Goal: Information Seeking & Learning: Learn about a topic

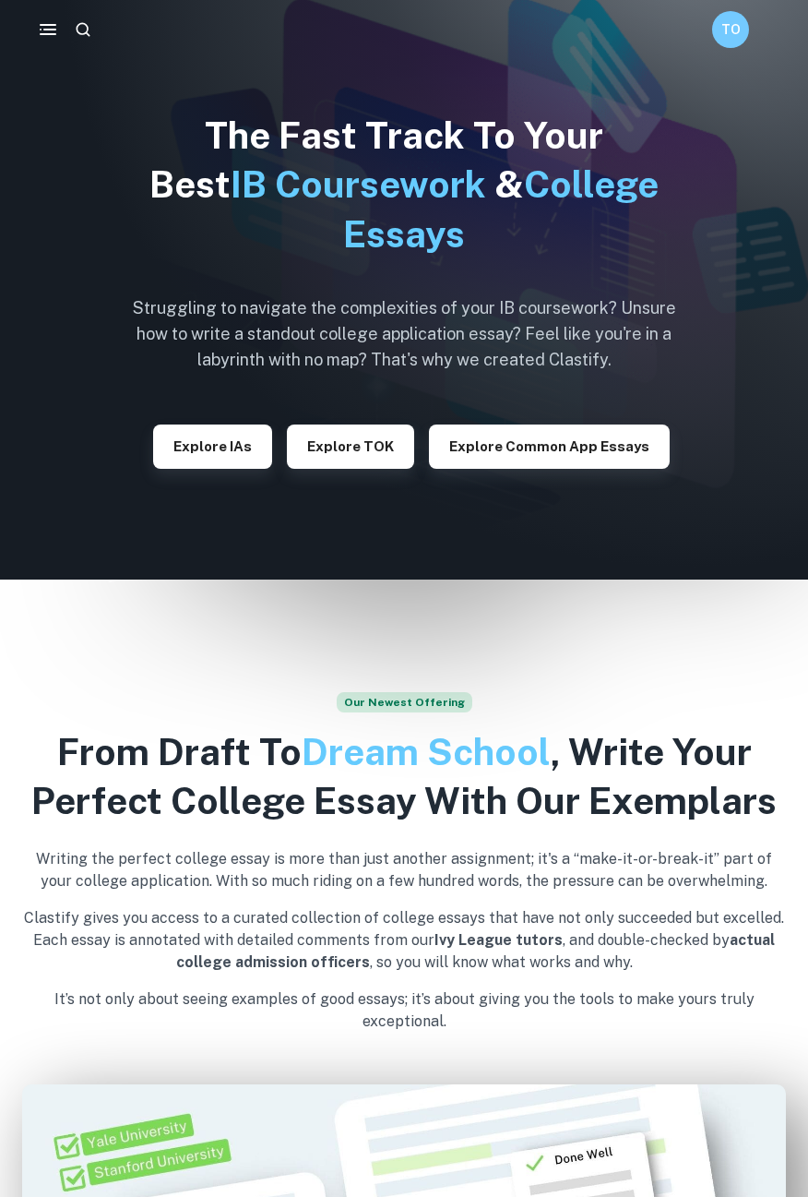
click at [732, 36] on h6 "TO" at bounding box center [731, 29] width 21 height 20
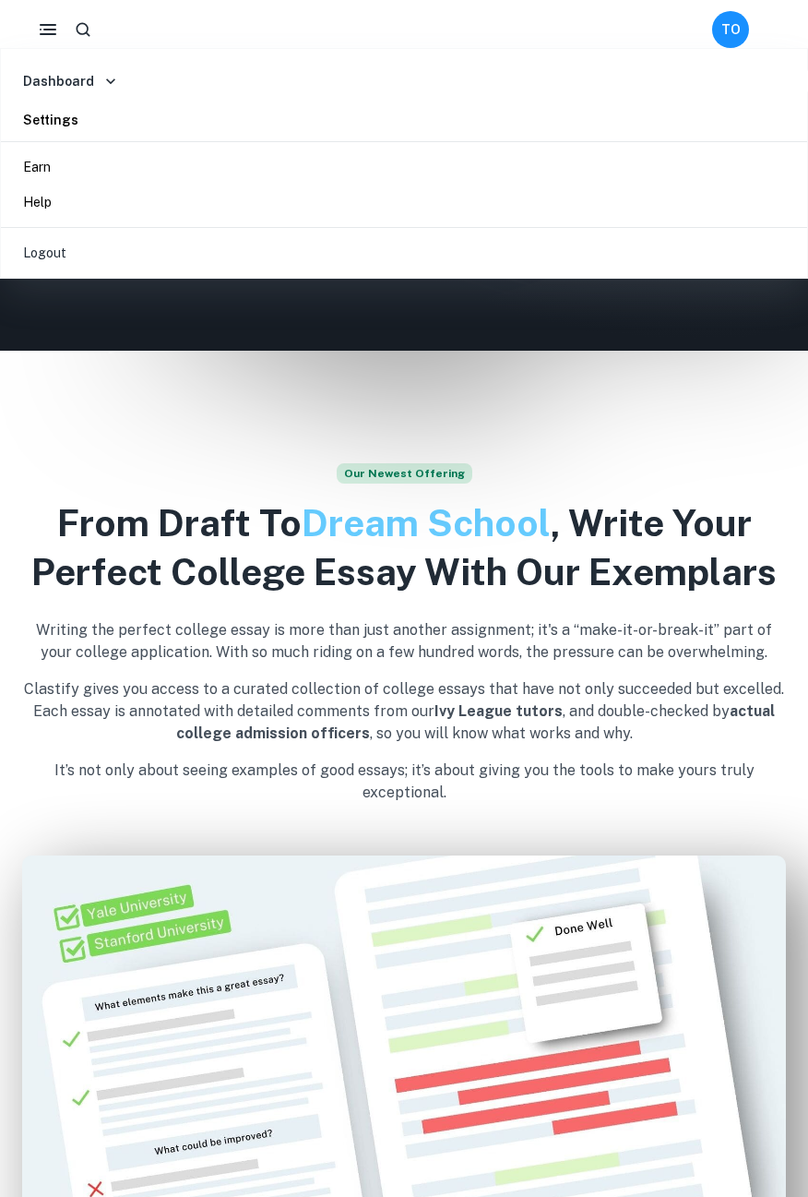
scroll to position [277, 0]
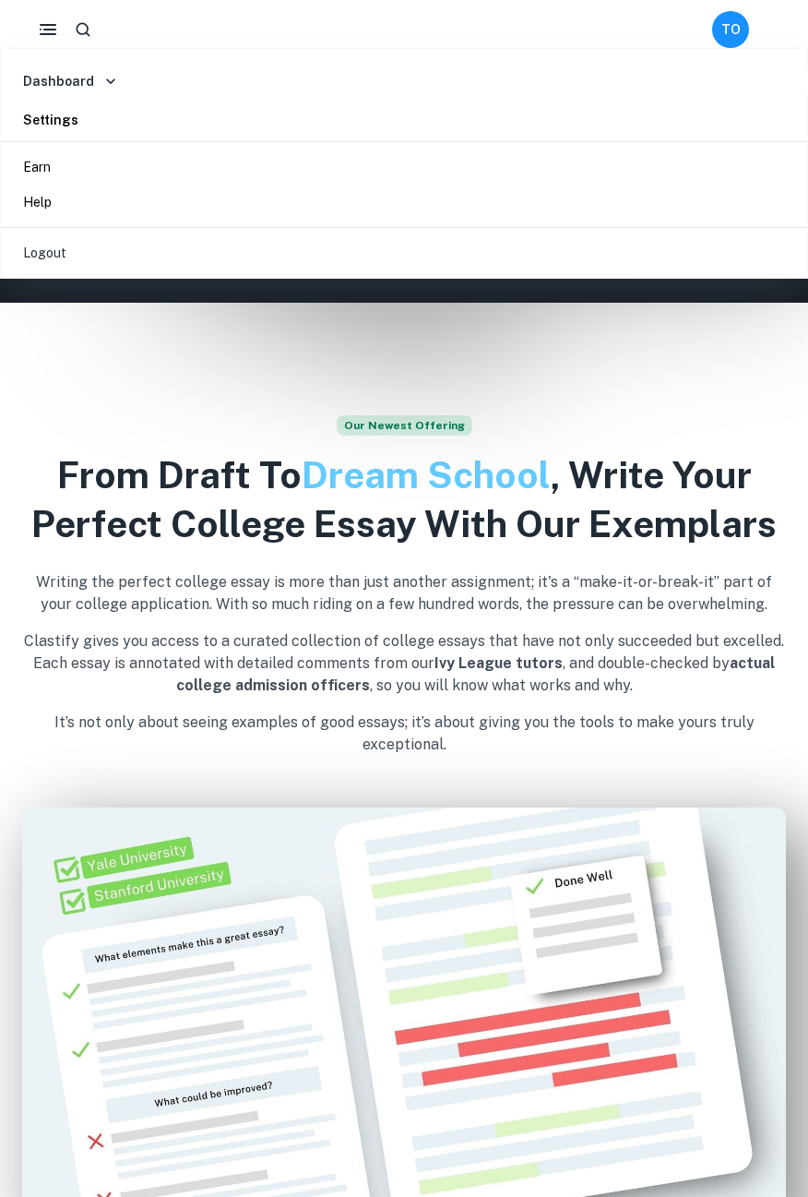
click at [703, 615] on div at bounding box center [404, 598] width 808 height 1197
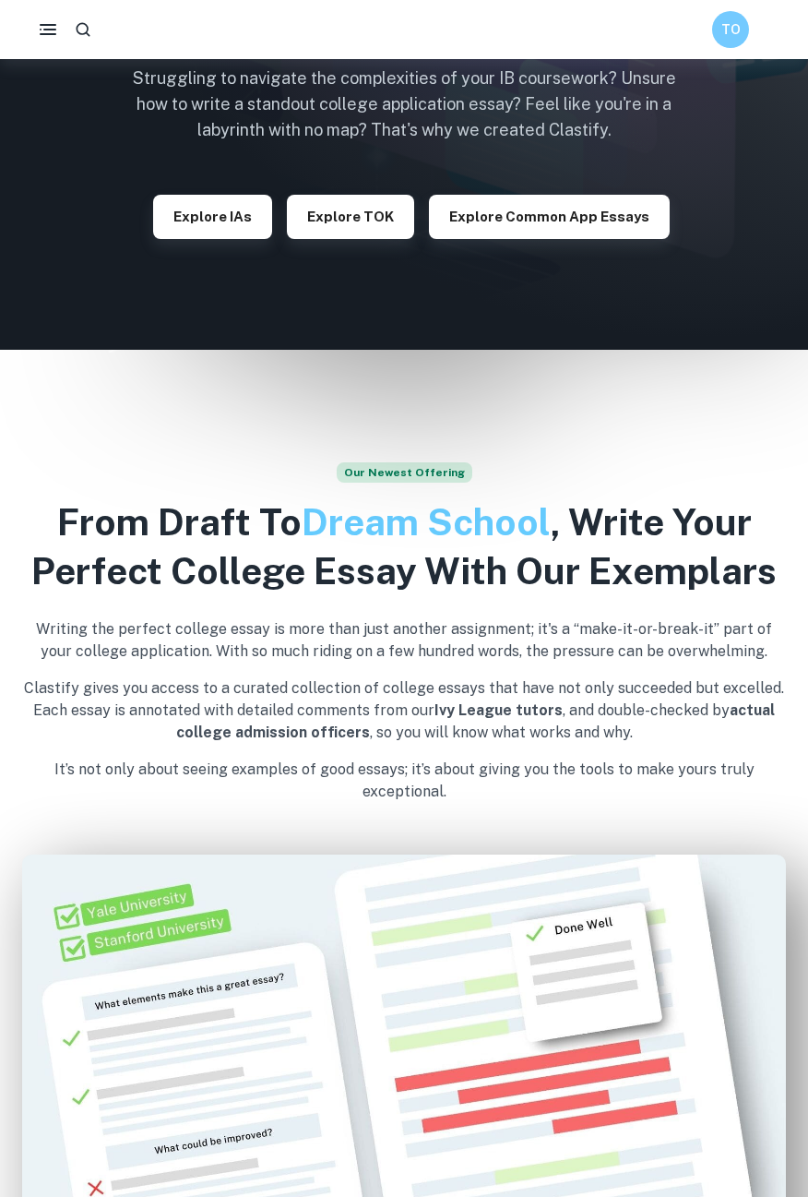
scroll to position [0, 0]
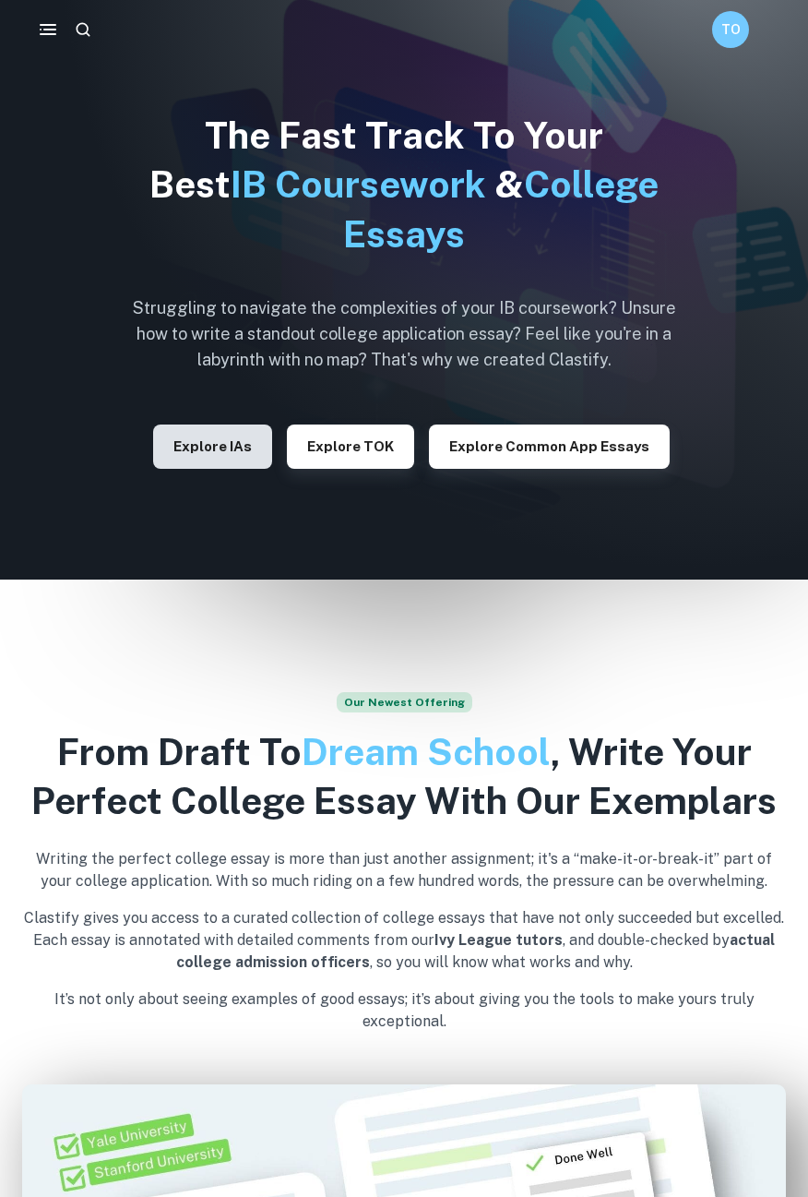
click at [190, 456] on button "Explore IAs" at bounding box center [212, 446] width 119 height 44
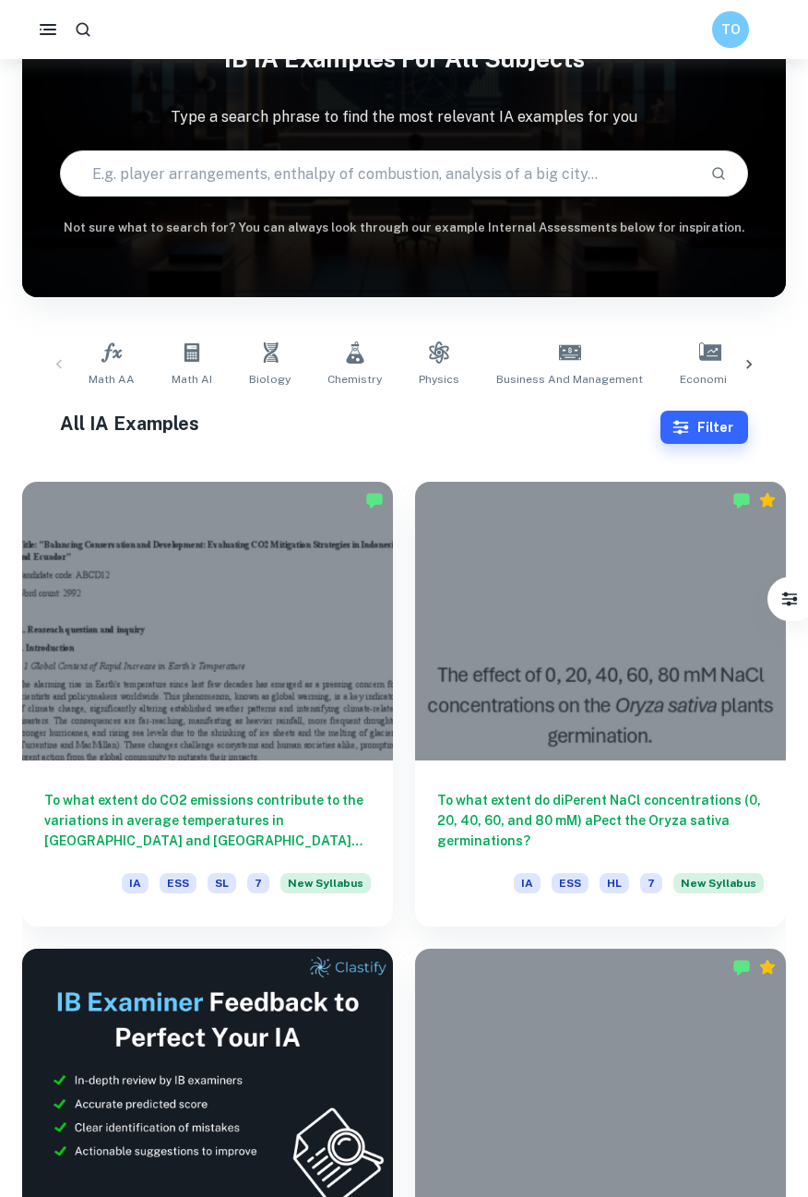
scroll to position [101, 0]
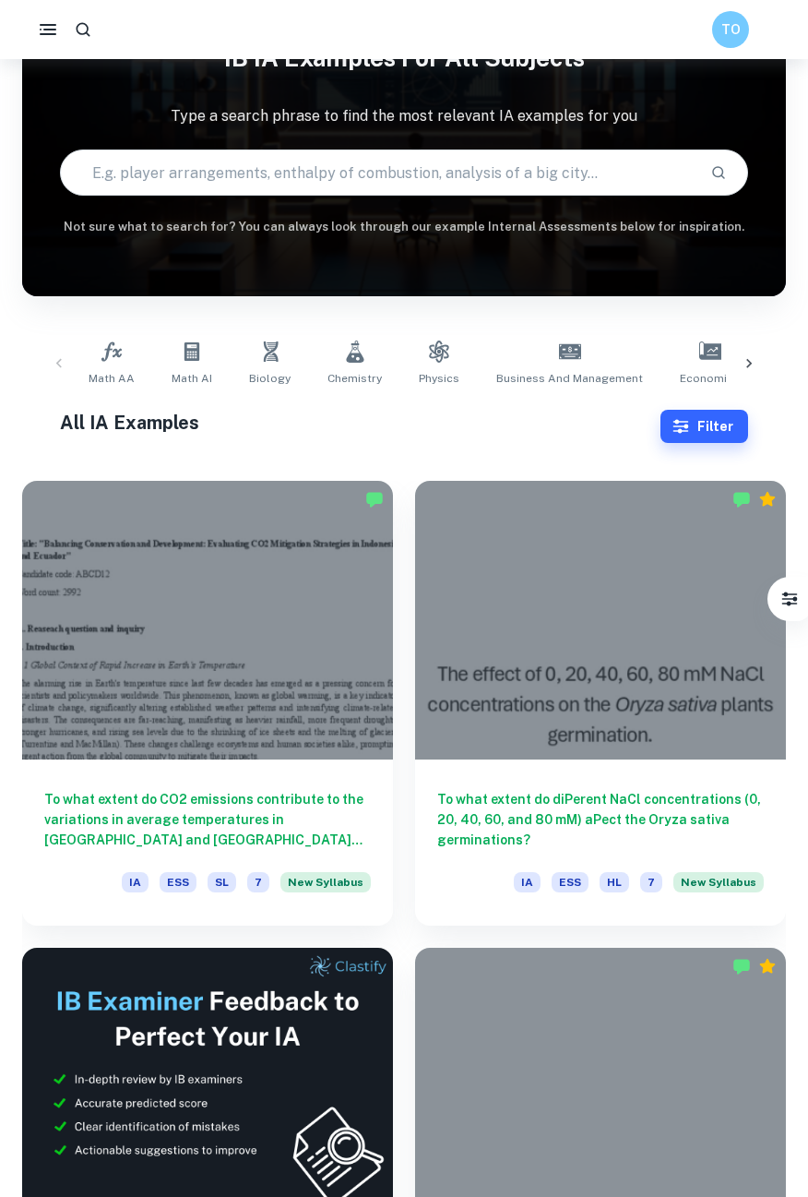
click at [149, 173] on input "text" at bounding box center [378, 173] width 634 height 52
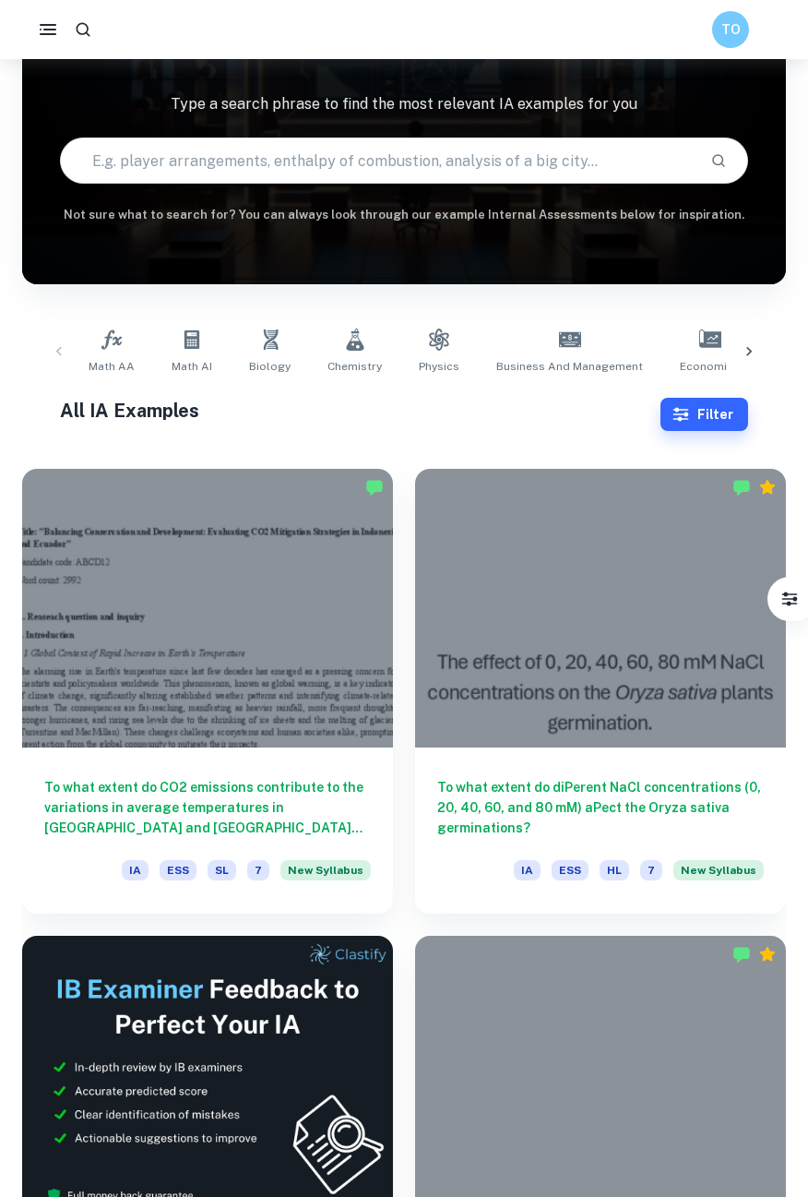
scroll to position [137, 0]
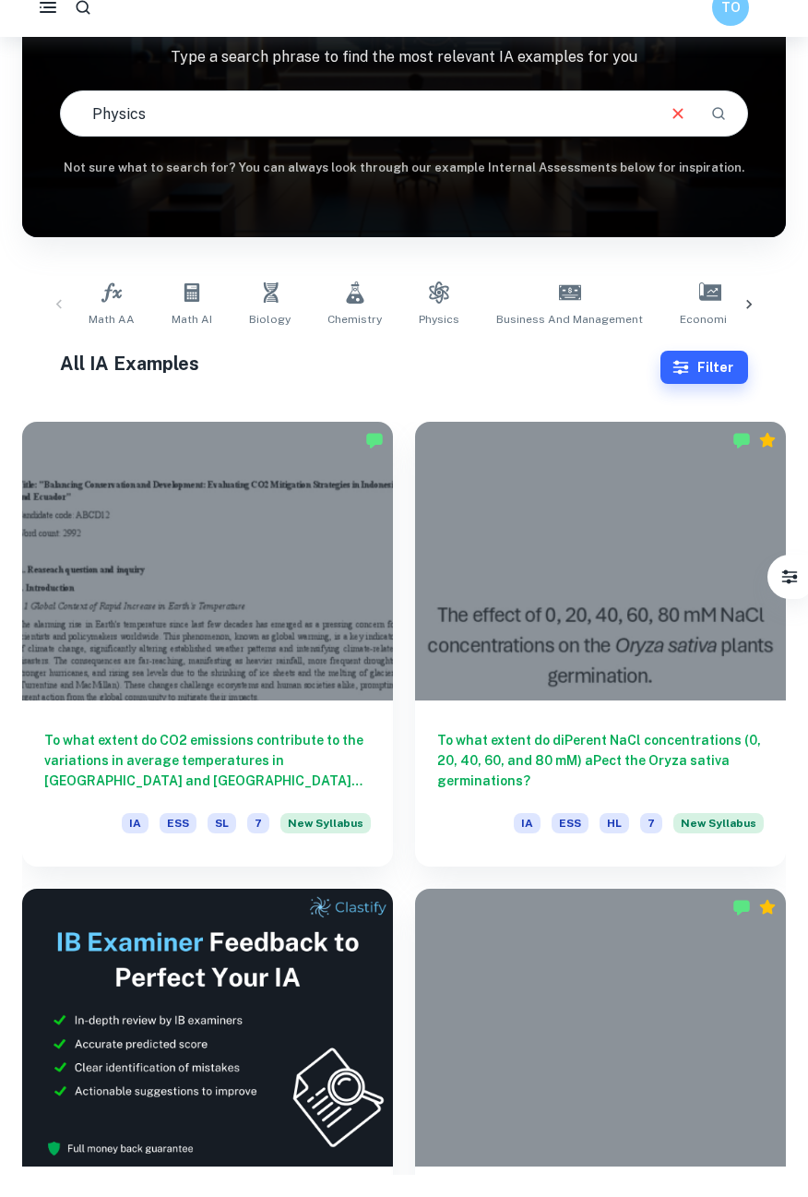
type input "Physics"
click at [731, 137] on button "Search" at bounding box center [718, 135] width 31 height 31
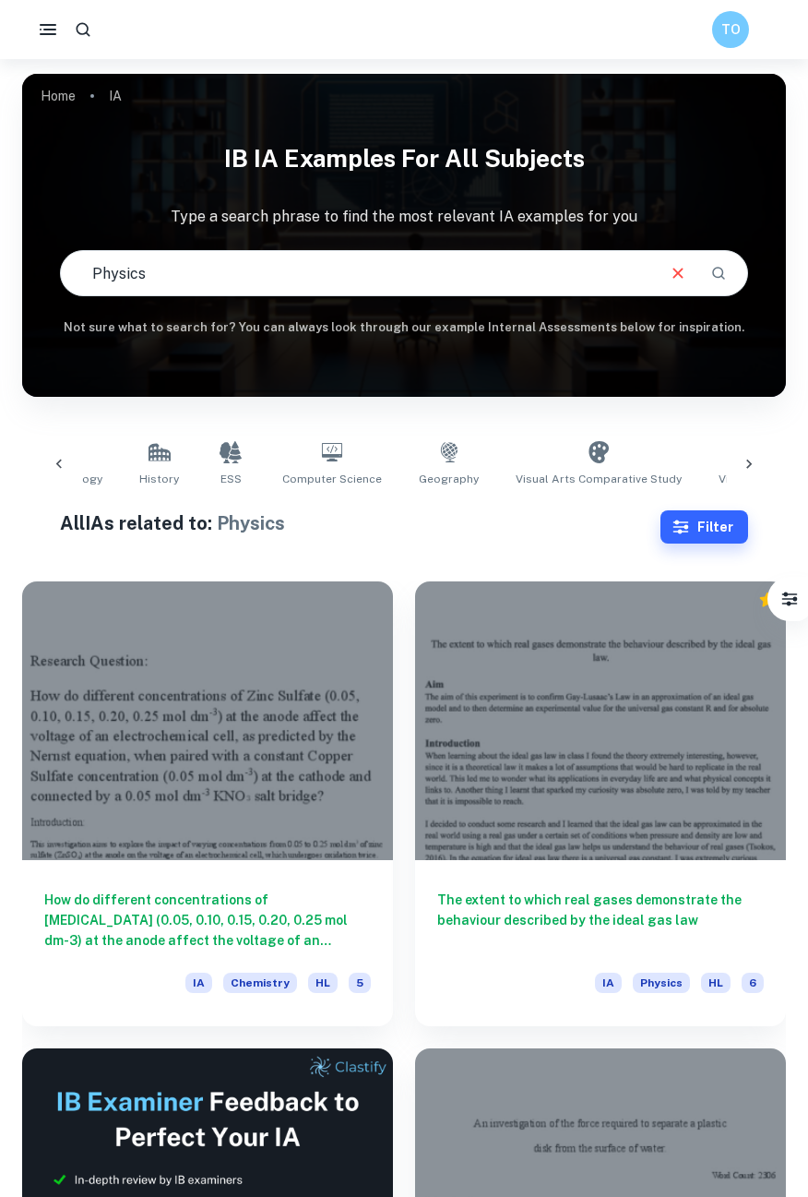
scroll to position [0, 739]
click at [70, 18] on div at bounding box center [82, 29] width 33 height 33
click at [50, 33] on rect "button" at bounding box center [48, 34] width 17 height 2
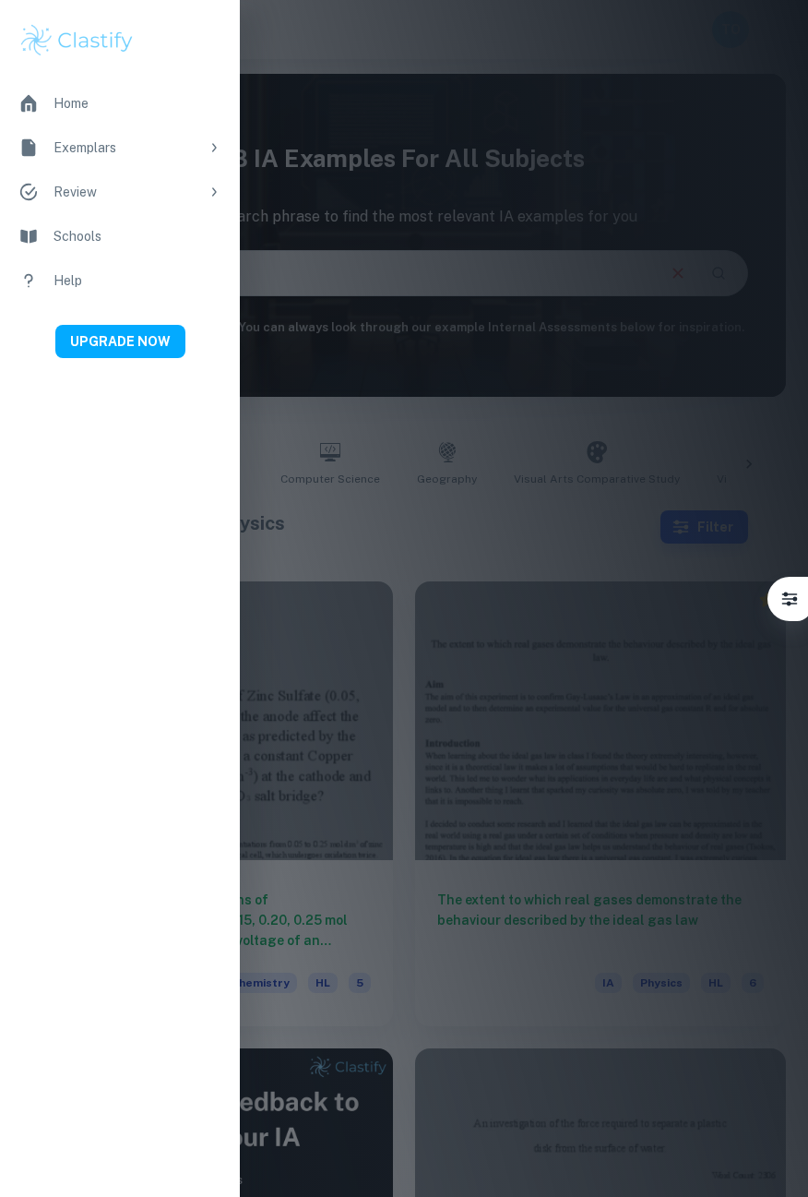
click at [673, 513] on div at bounding box center [404, 598] width 808 height 1197
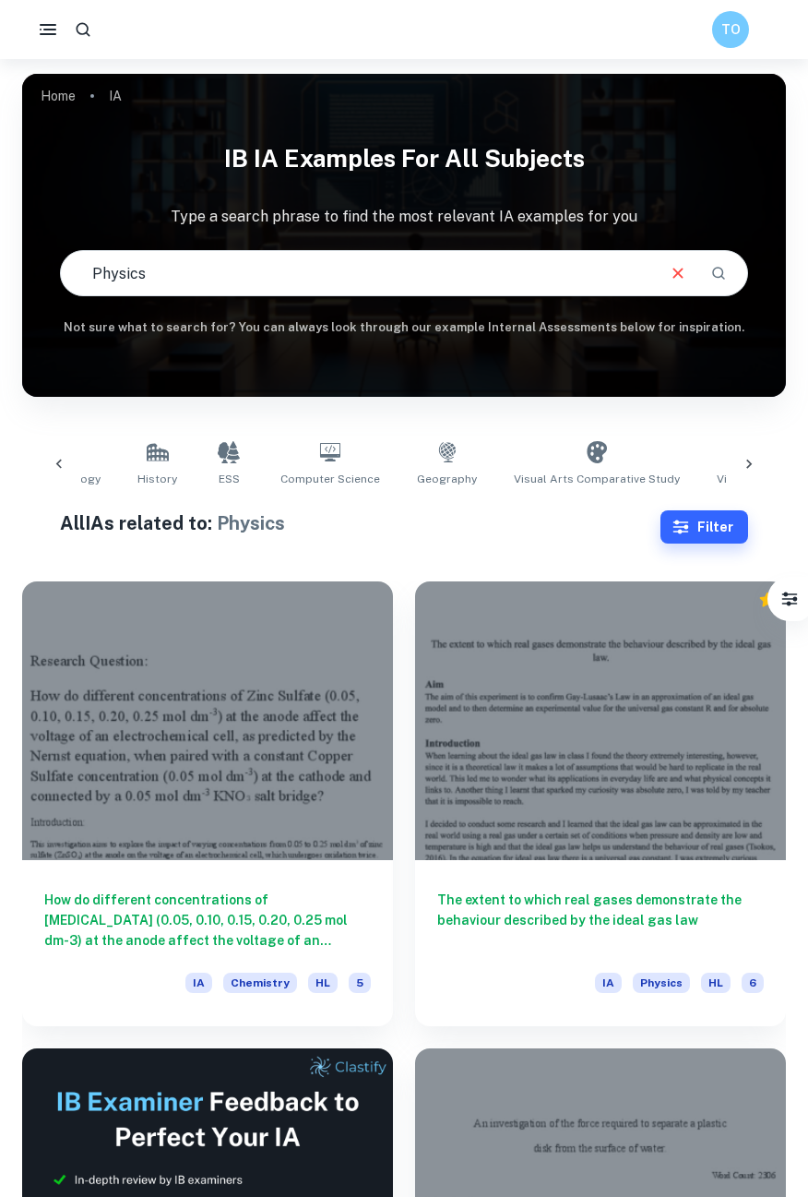
click at [693, 290] on div "Physics ​" at bounding box center [403, 273] width 685 height 44
click at [685, 280] on icon "Clear" at bounding box center [678, 273] width 20 height 20
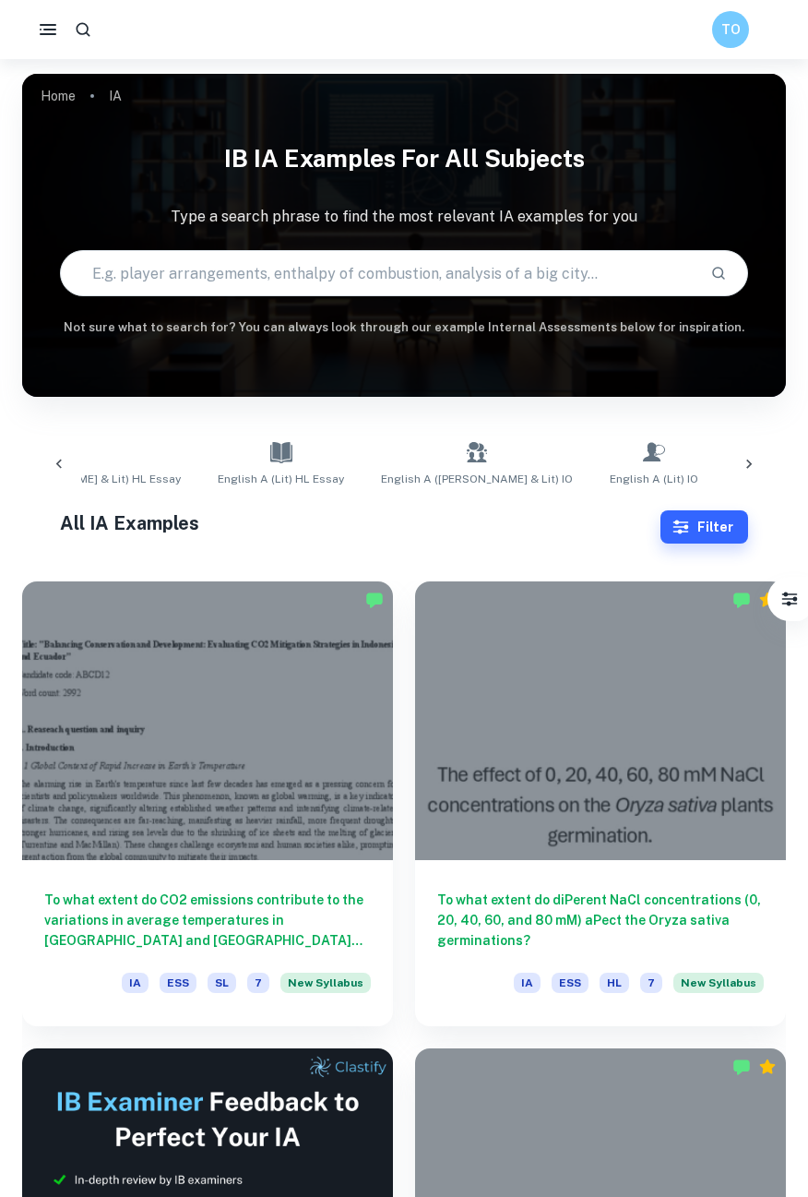
scroll to position [0, 1840]
click at [716, 527] on button "Filter" at bounding box center [705, 526] width 88 height 33
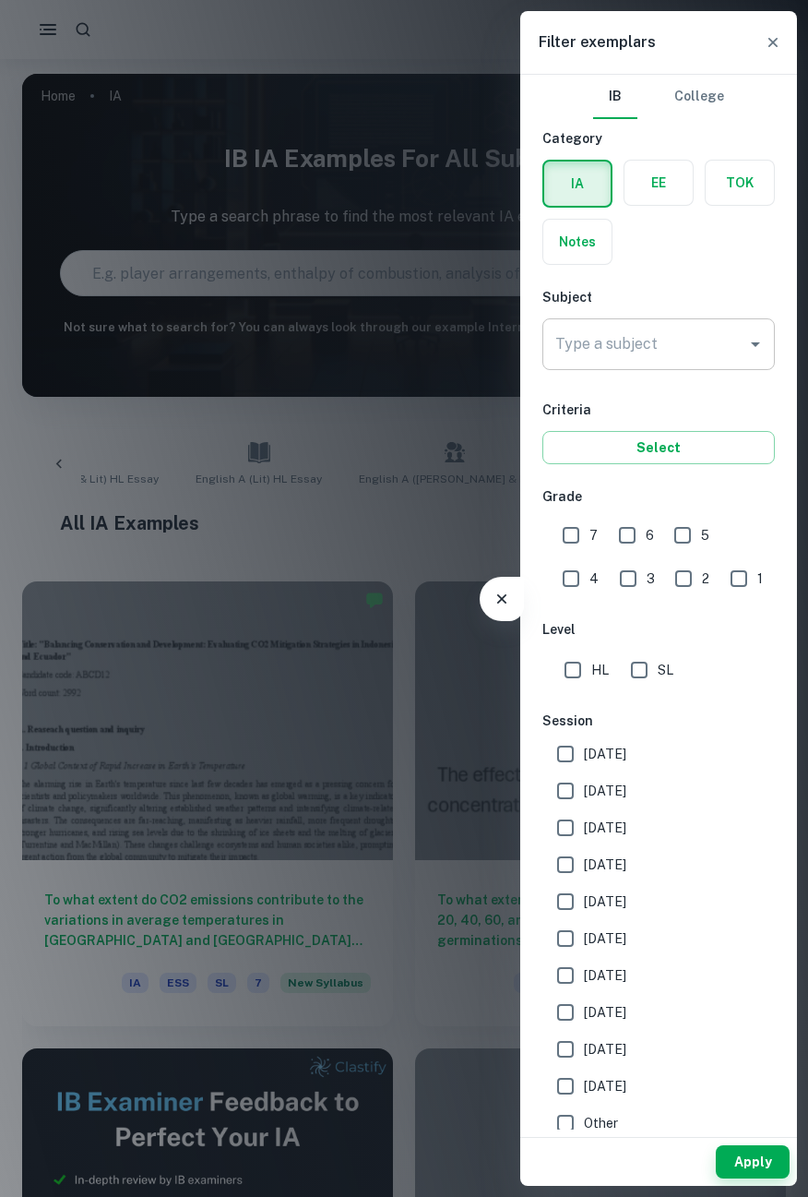
click at [755, 344] on icon "Open" at bounding box center [755, 344] width 9 height 5
type input "o"
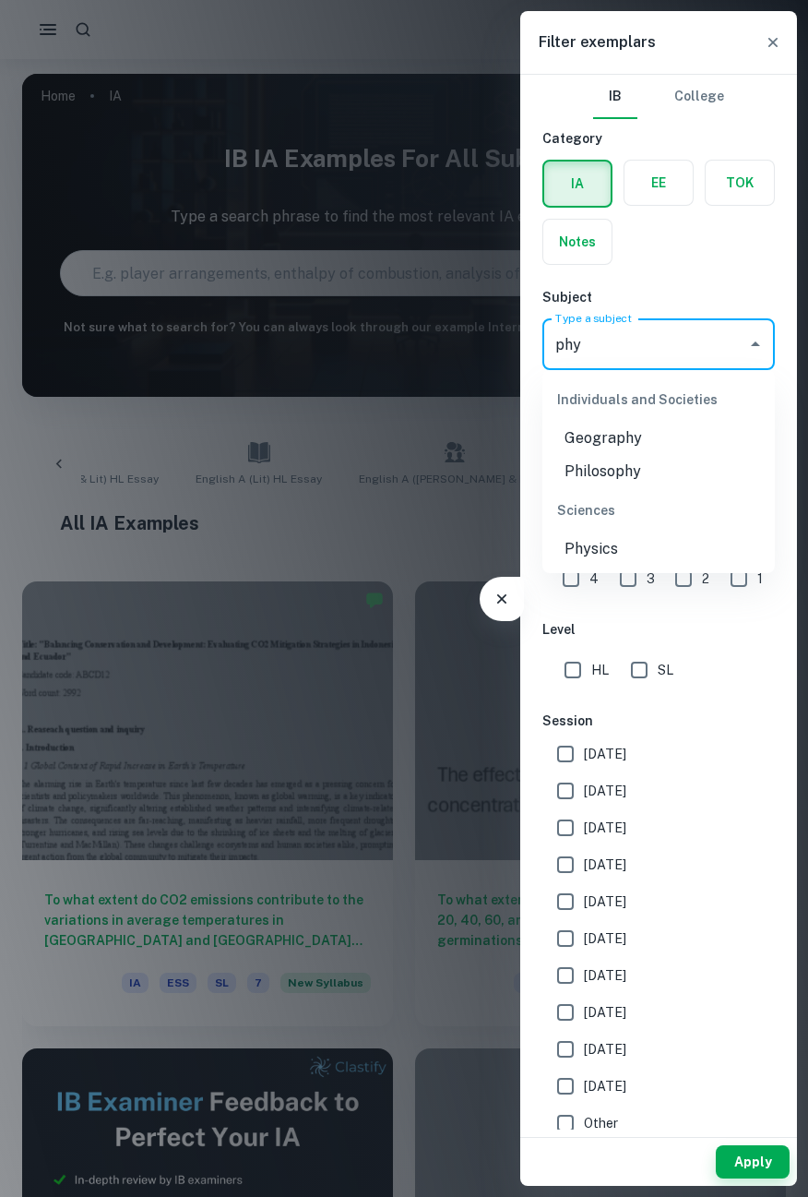
click at [701, 543] on li "Physics" at bounding box center [658, 548] width 232 height 33
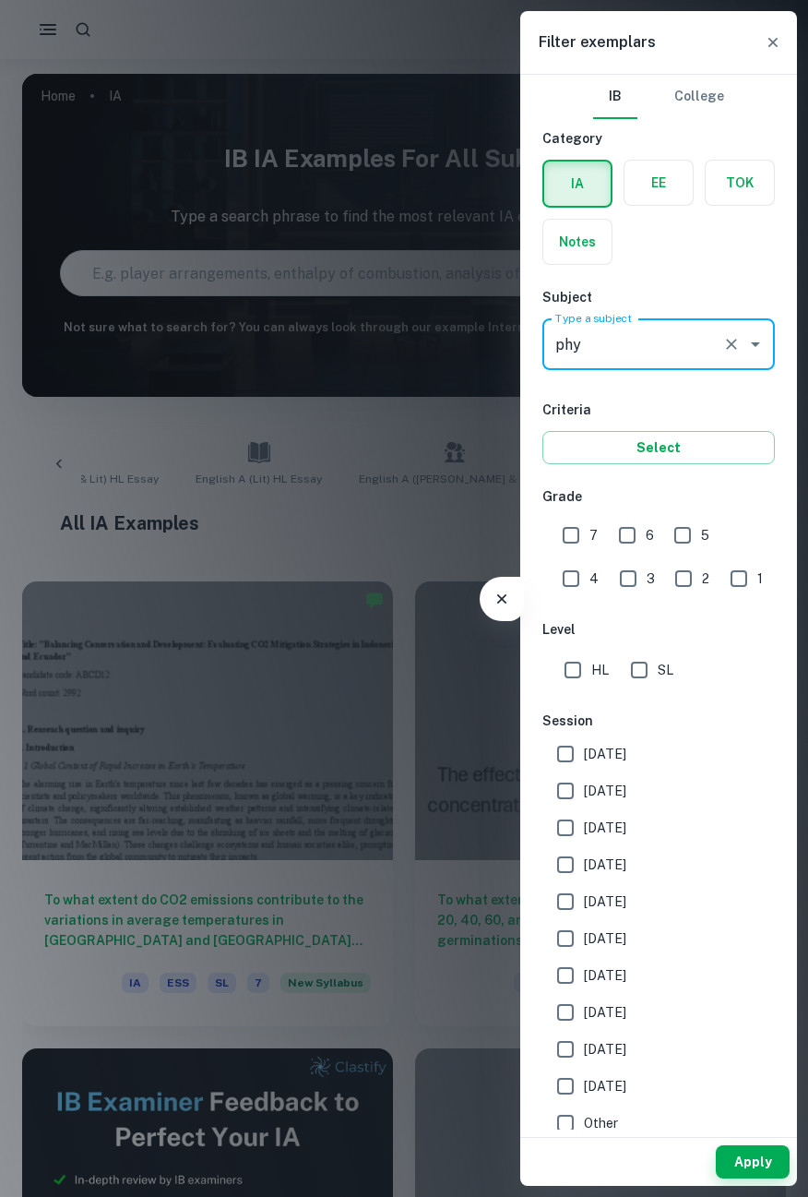
scroll to position [12, 0]
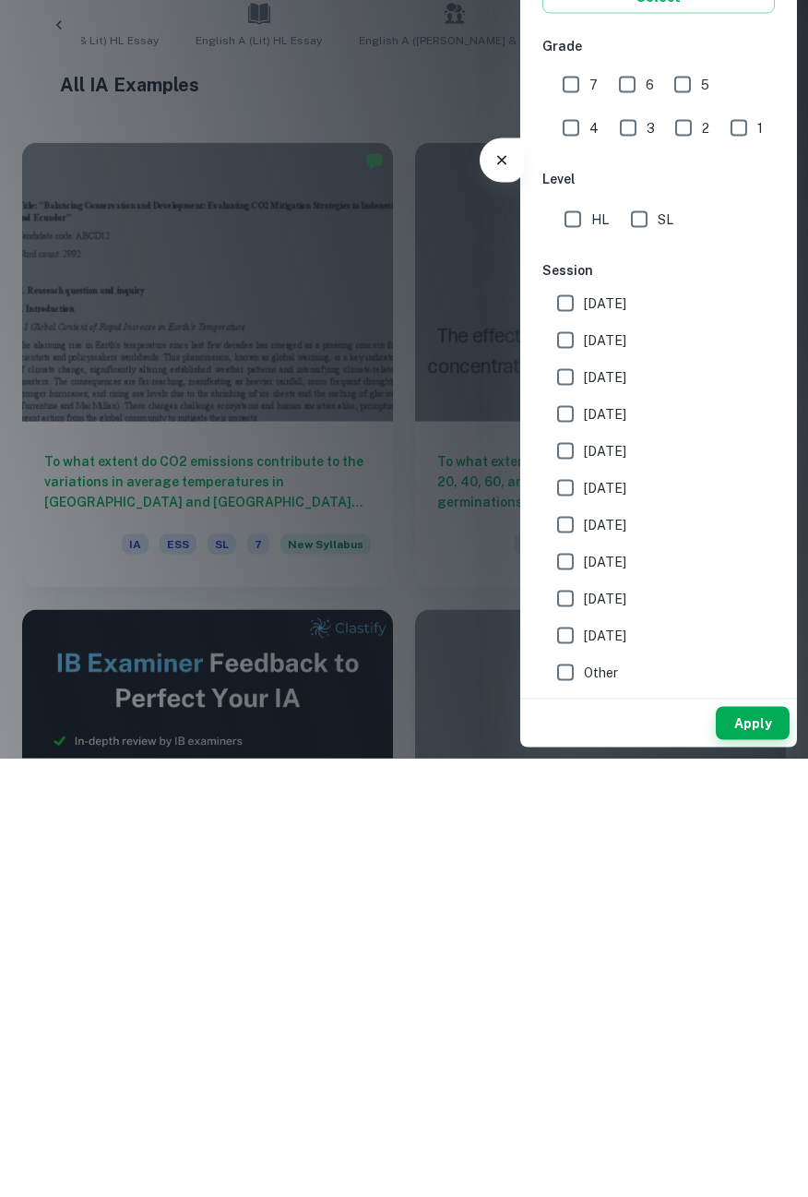
type input "Physics"
click at [626, 777] on span "[DATE]" at bounding box center [605, 778] width 42 height 20
click at [584, 777] on input "[DATE]" at bounding box center [565, 778] width 37 height 37
checkbox input "true"
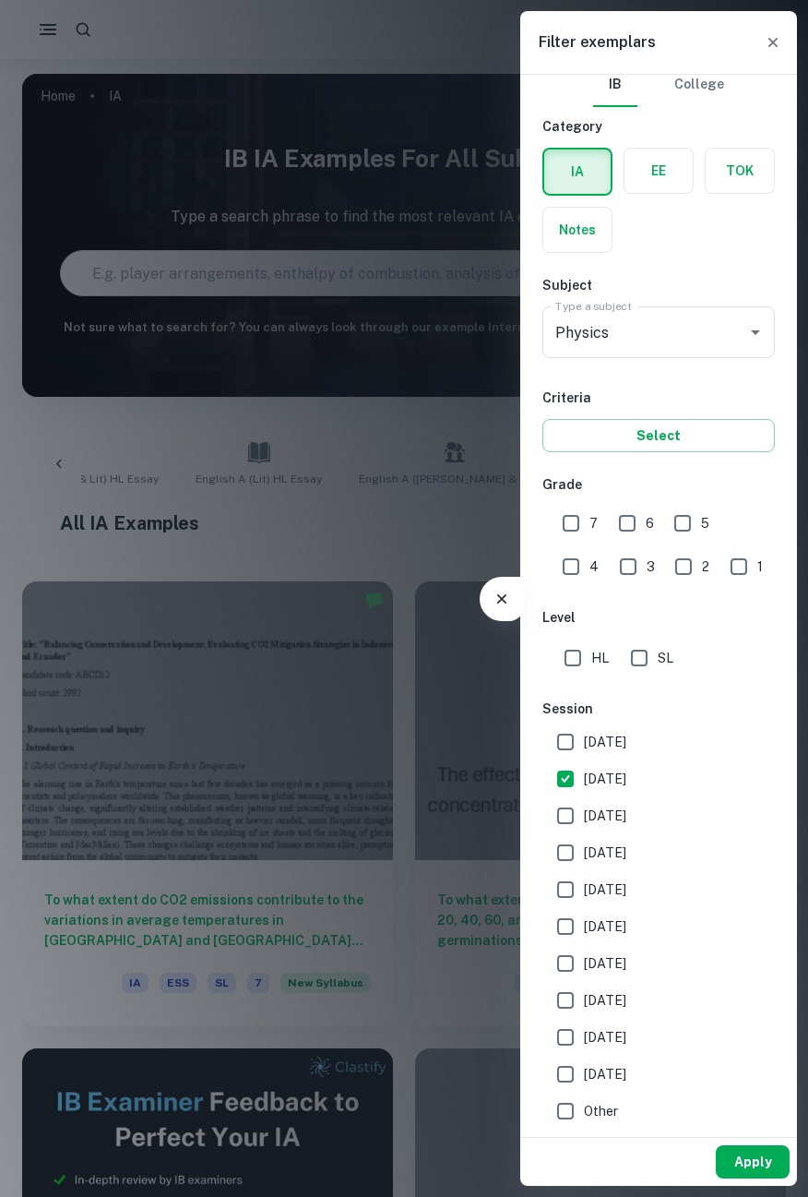
click at [748, 1163] on button "Apply" at bounding box center [753, 1161] width 74 height 33
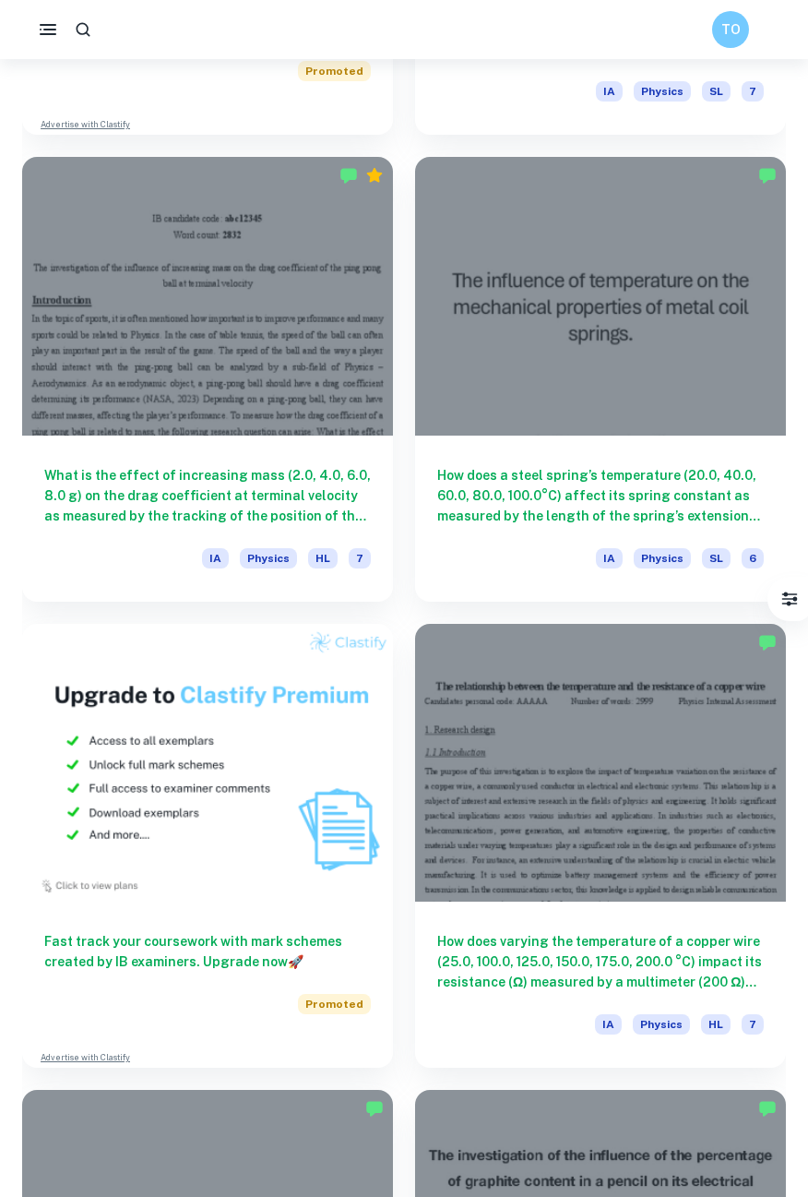
scroll to position [1362, 0]
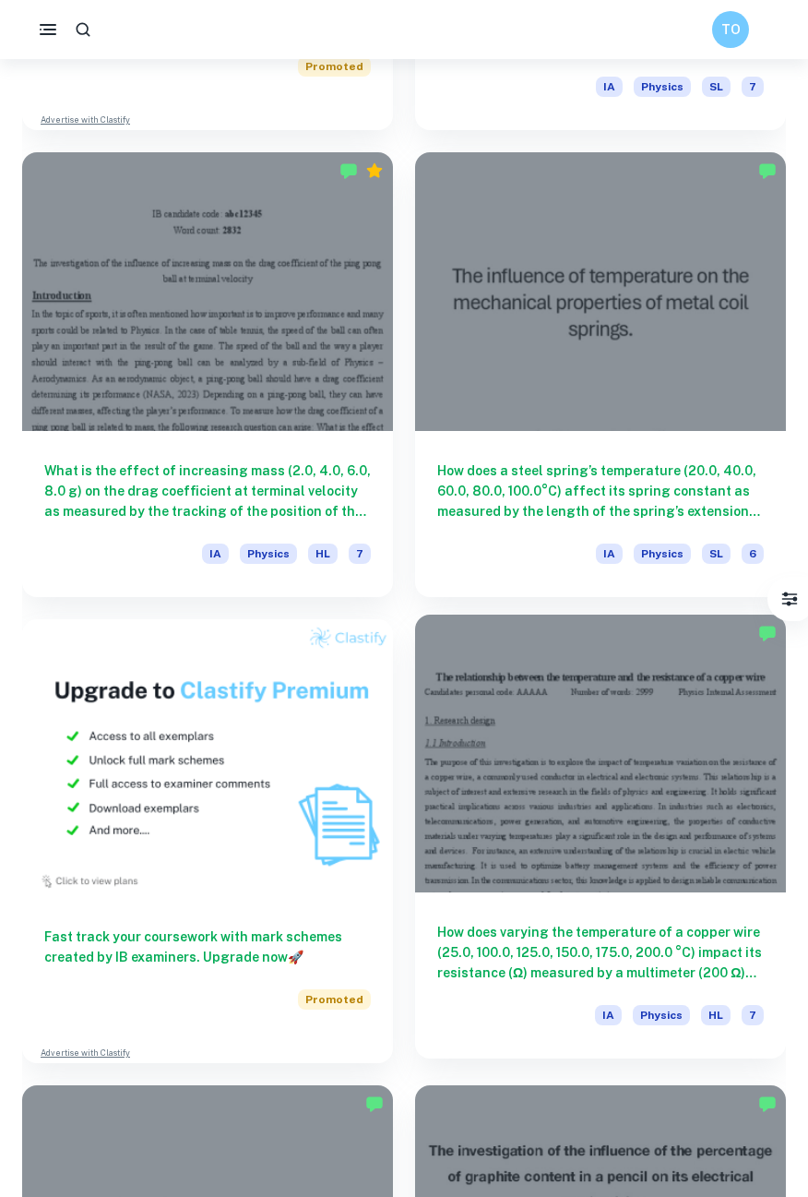
click at [728, 950] on h6 "How does varying the temperature of a copper wire (25.0, 100.0, 125.0, 150.0, 1…" at bounding box center [600, 952] width 327 height 61
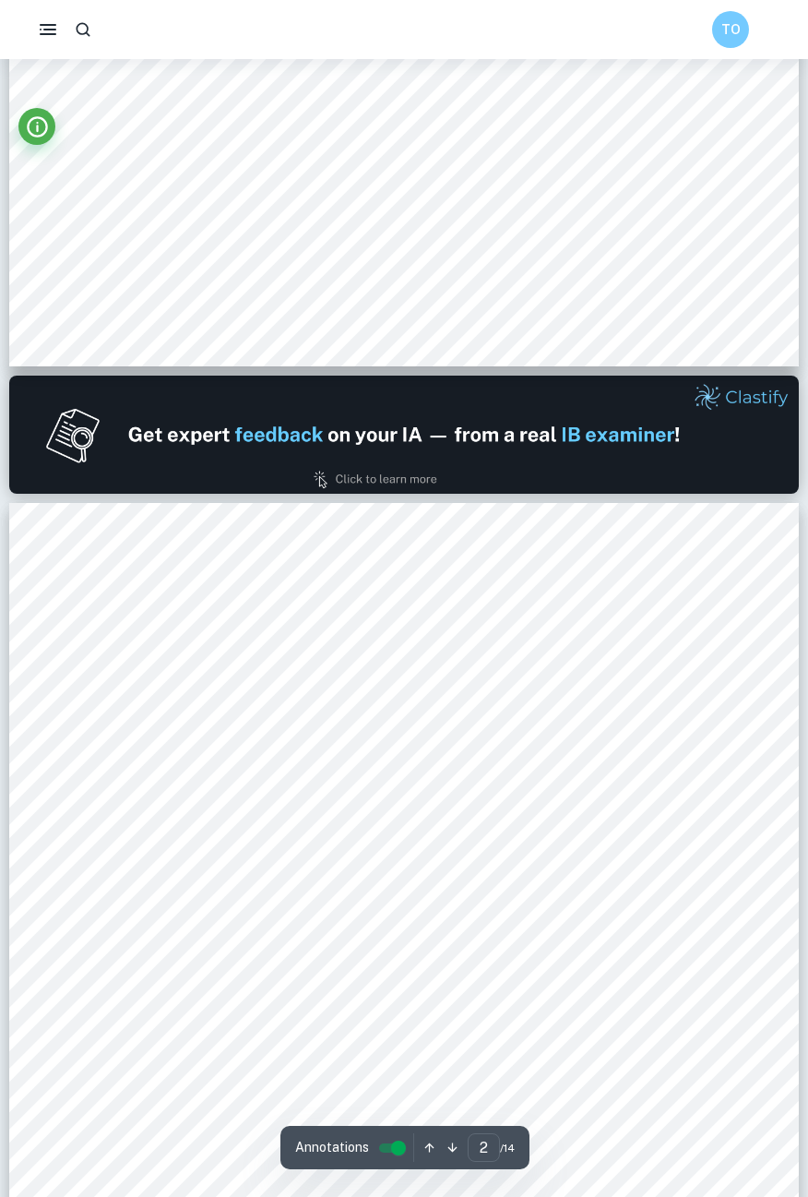
type input "1"
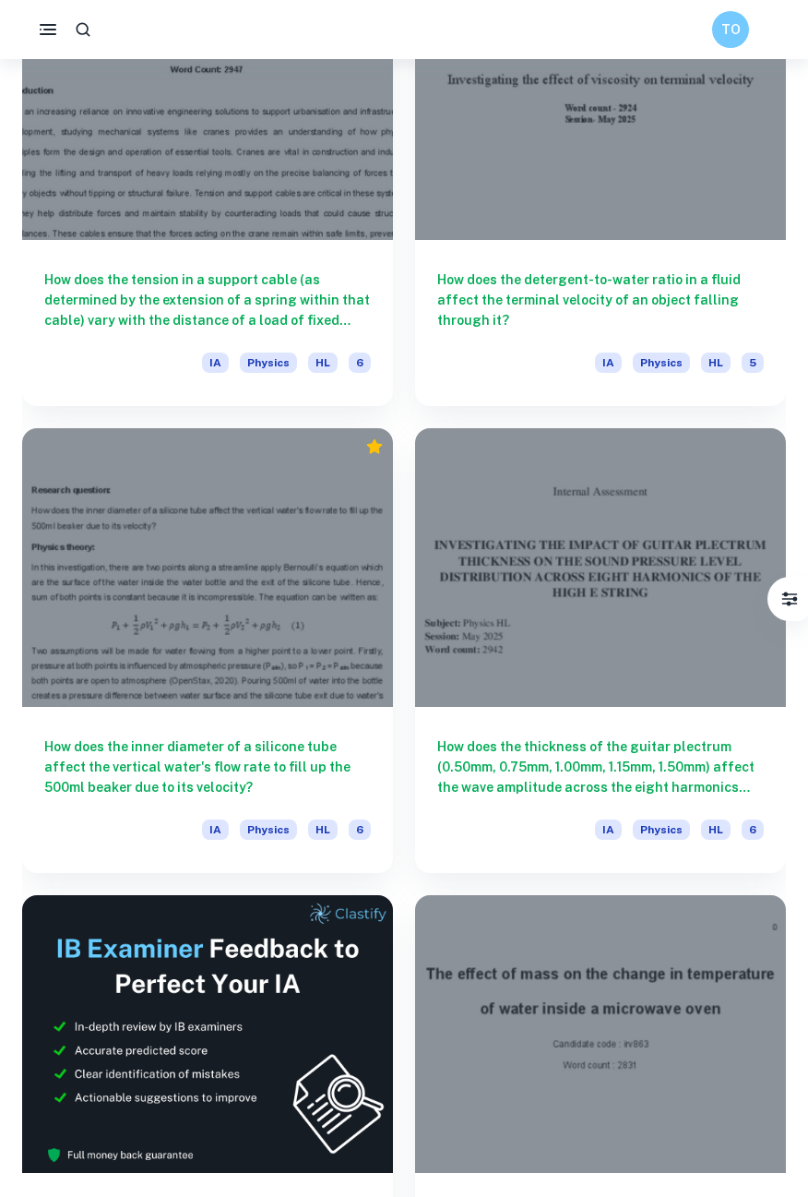
scroll to position [3890, 0]
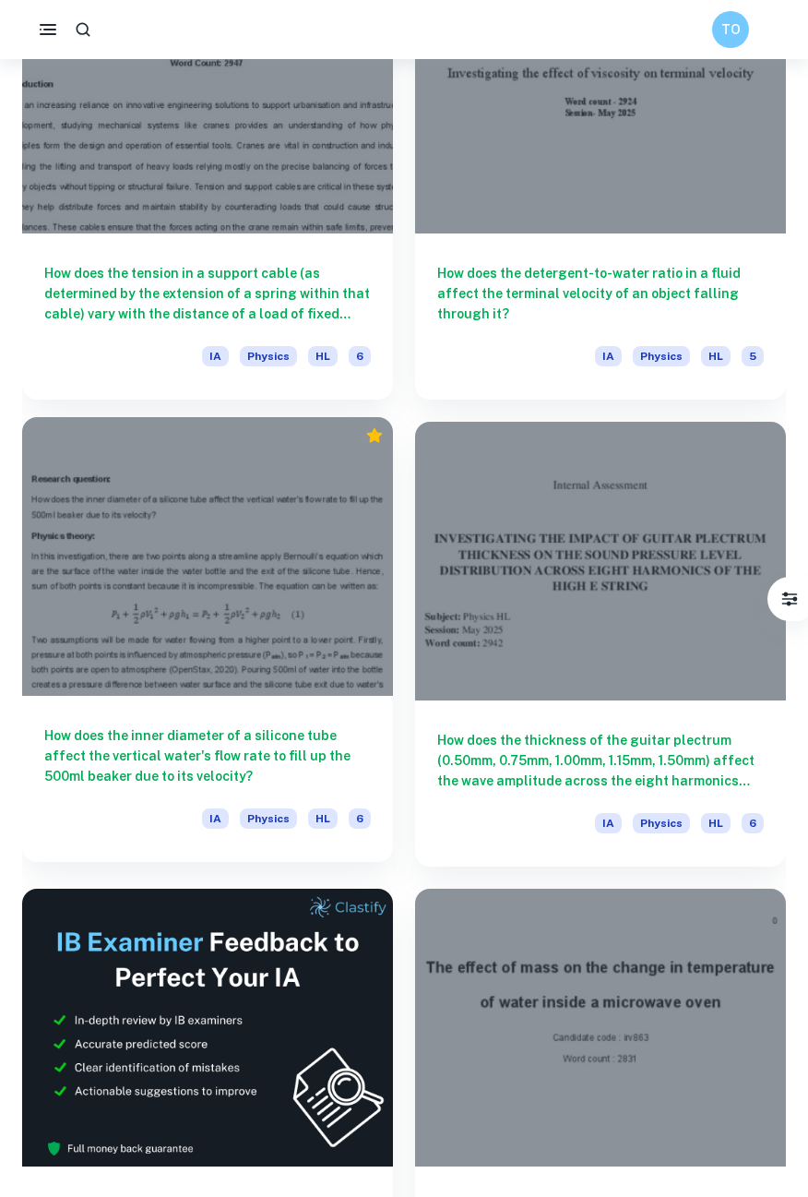
click at [119, 500] on div at bounding box center [207, 556] width 371 height 279
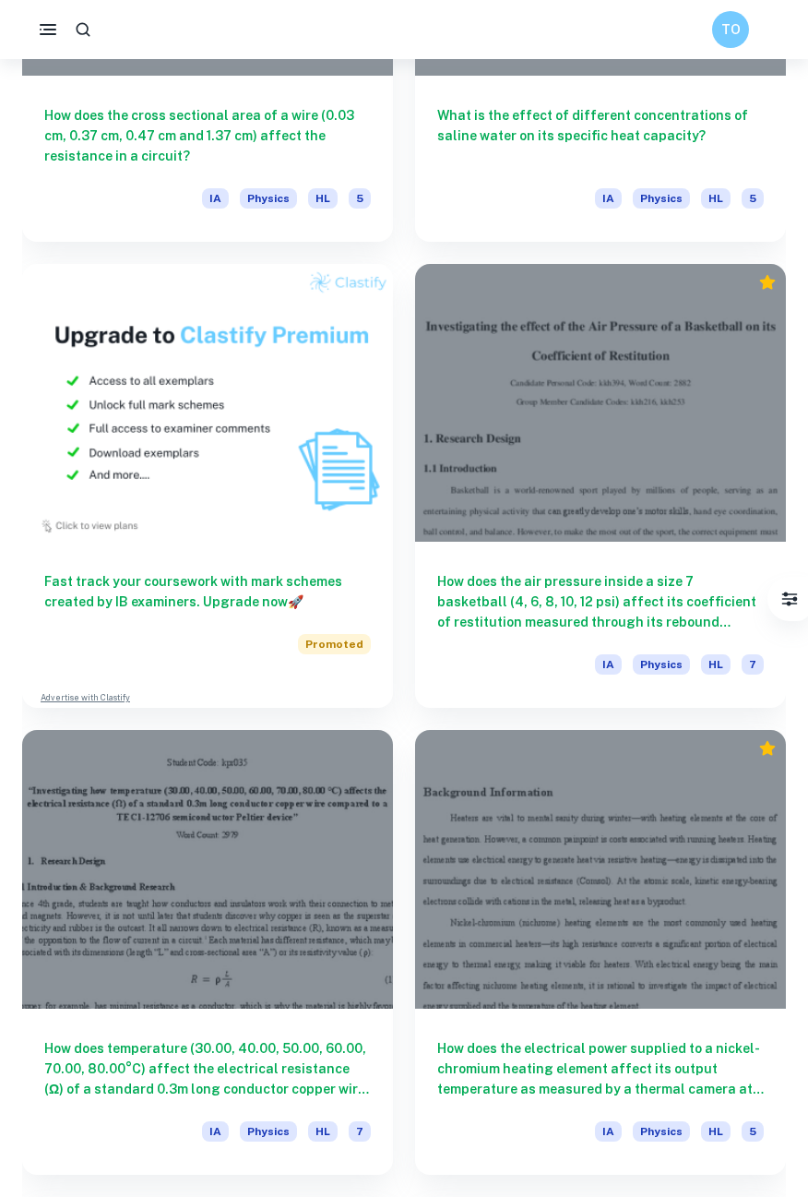
scroll to position [9171, 0]
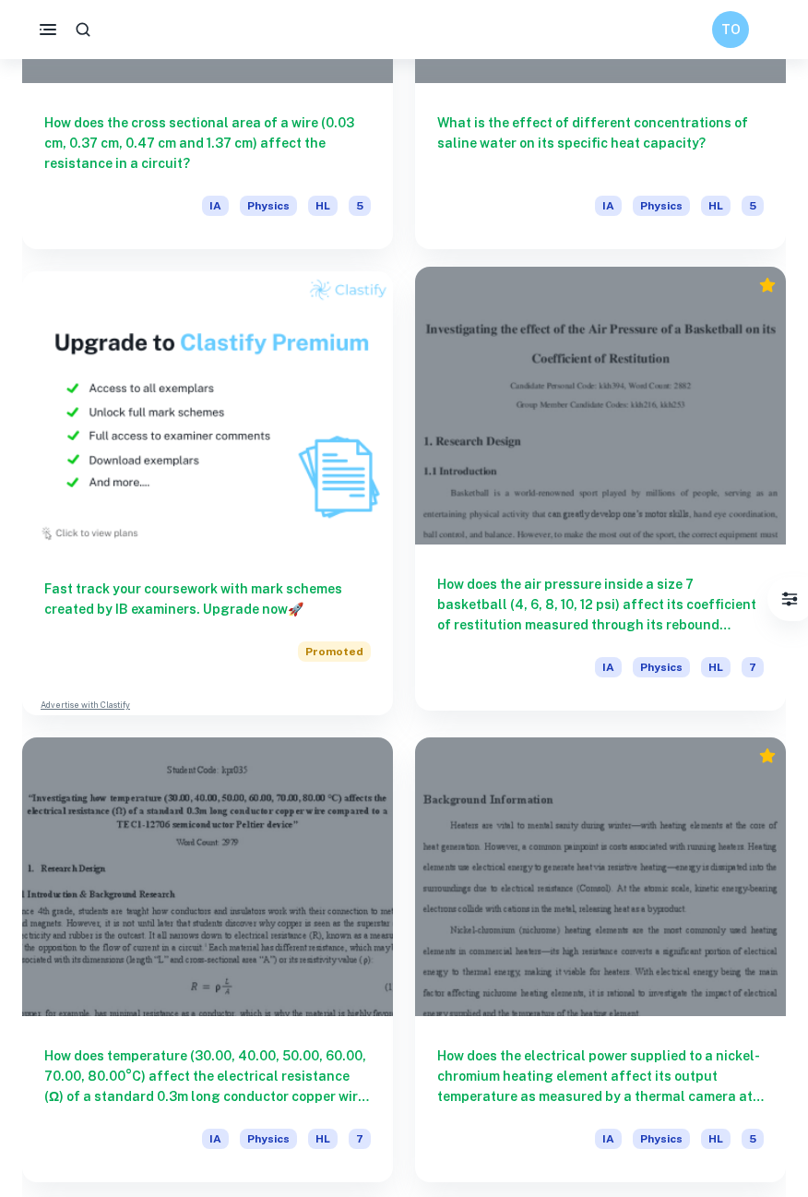
click at [679, 598] on h6 "How does the air pressure inside a size 7 basketball (4, 6, 8, 10, 12 psi) affe…" at bounding box center [600, 604] width 327 height 61
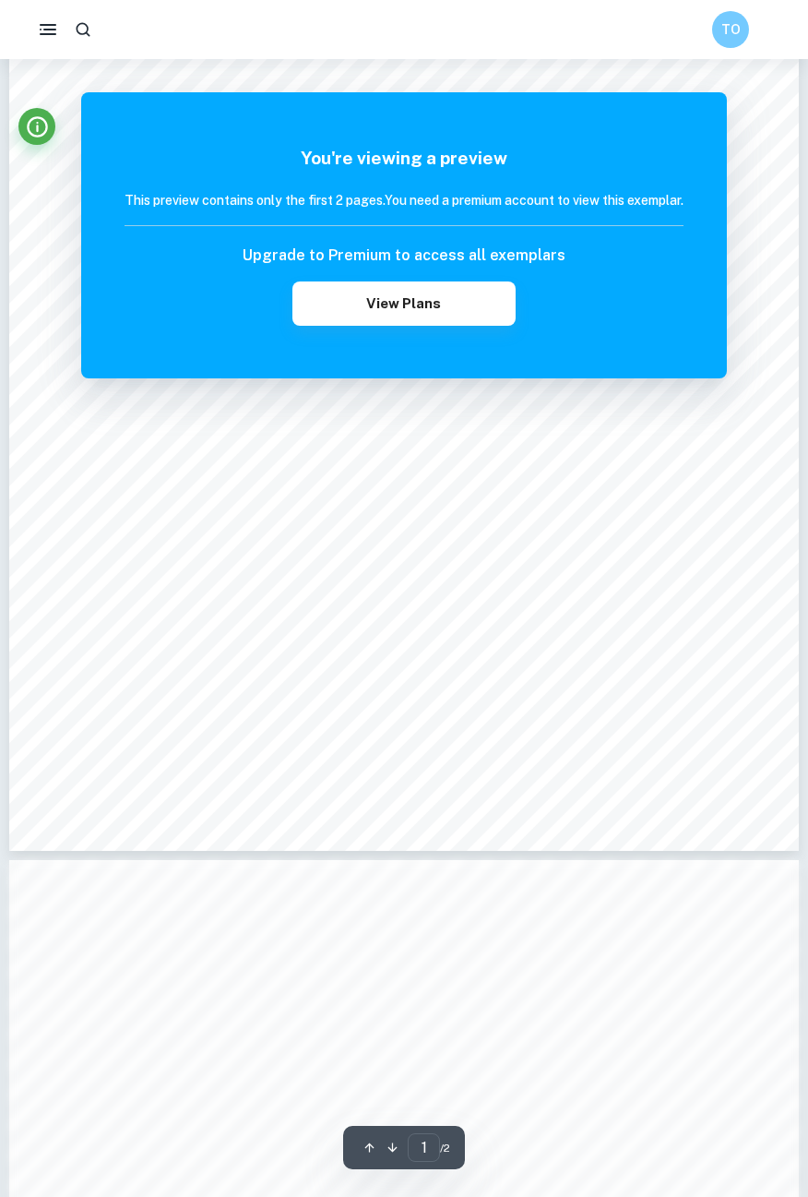
scroll to position [256, 0]
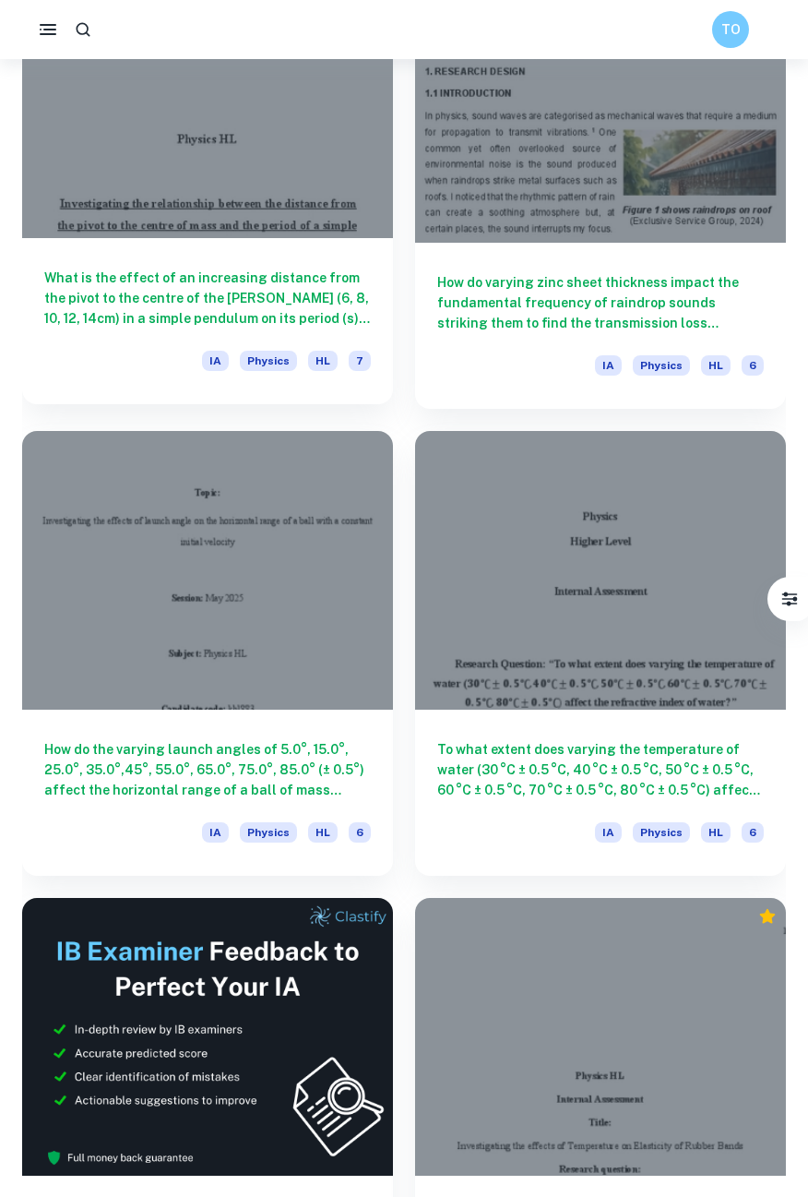
scroll to position [11344, 0]
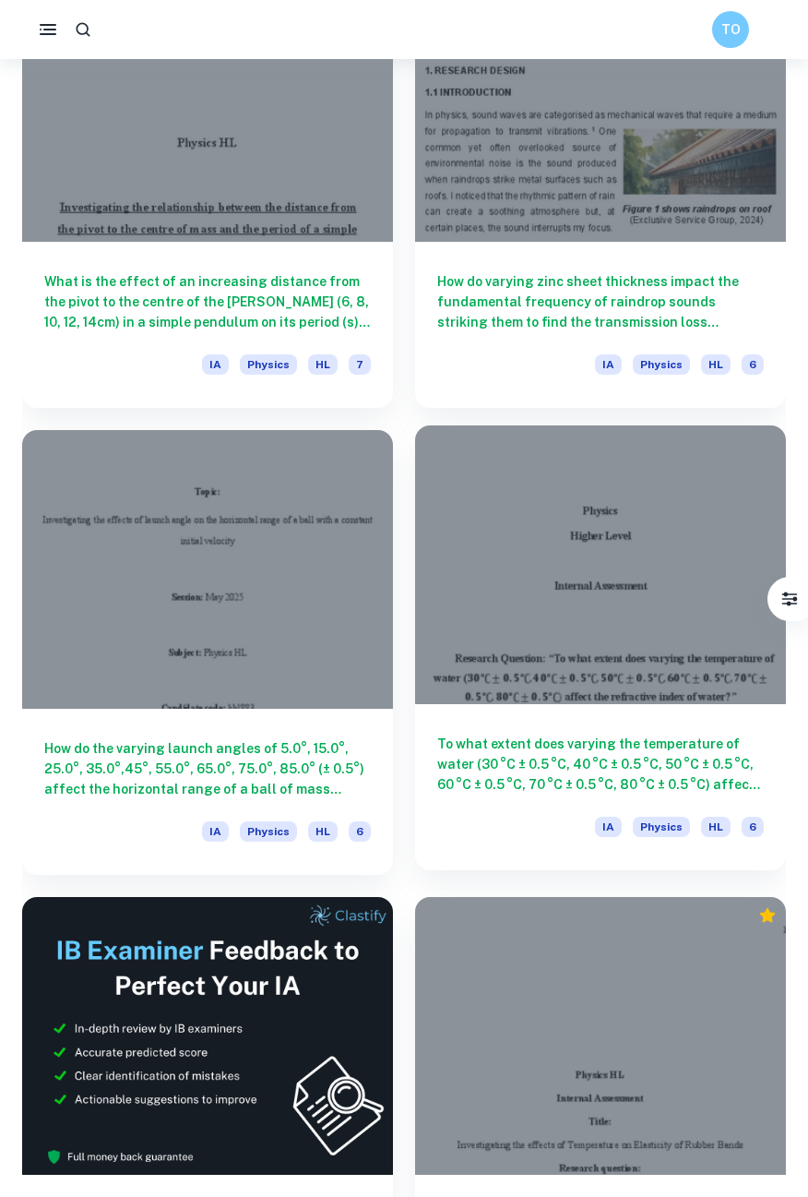
click at [688, 509] on div at bounding box center [600, 564] width 371 height 279
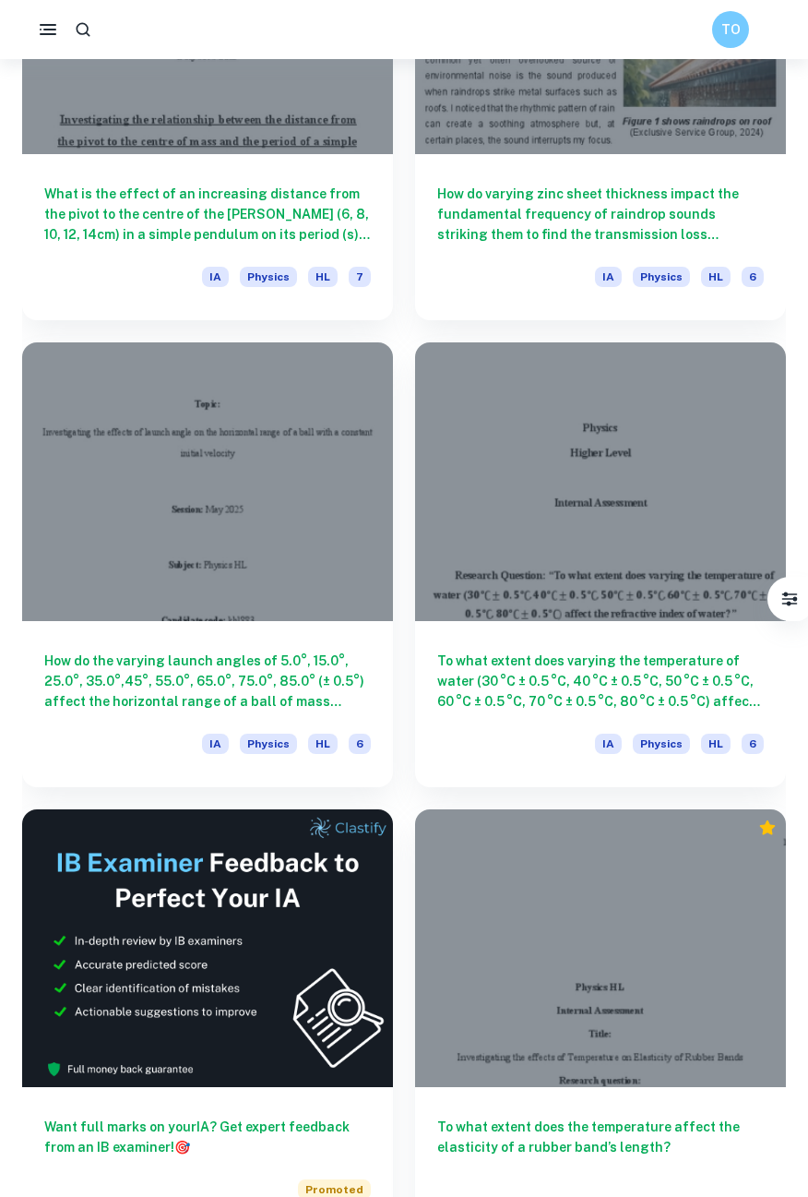
scroll to position [11432, 0]
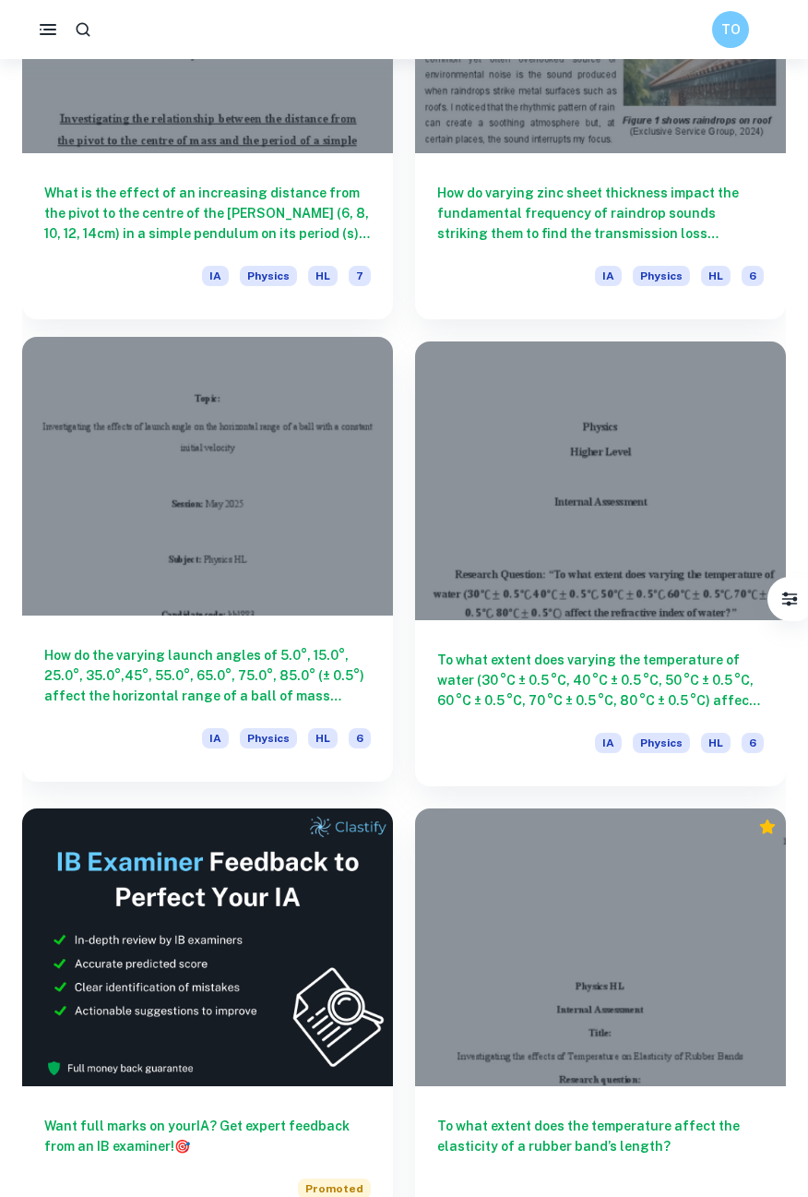
click at [193, 470] on div at bounding box center [207, 476] width 371 height 279
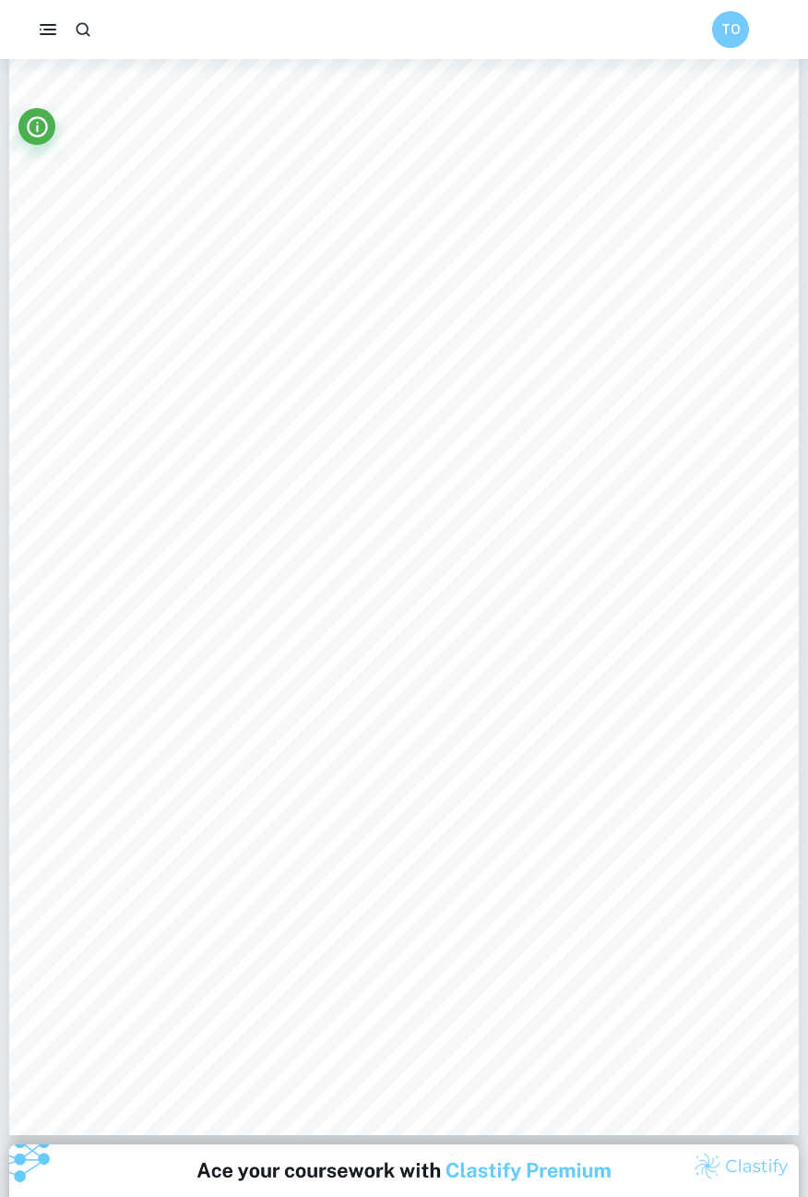
scroll to position [795, 0]
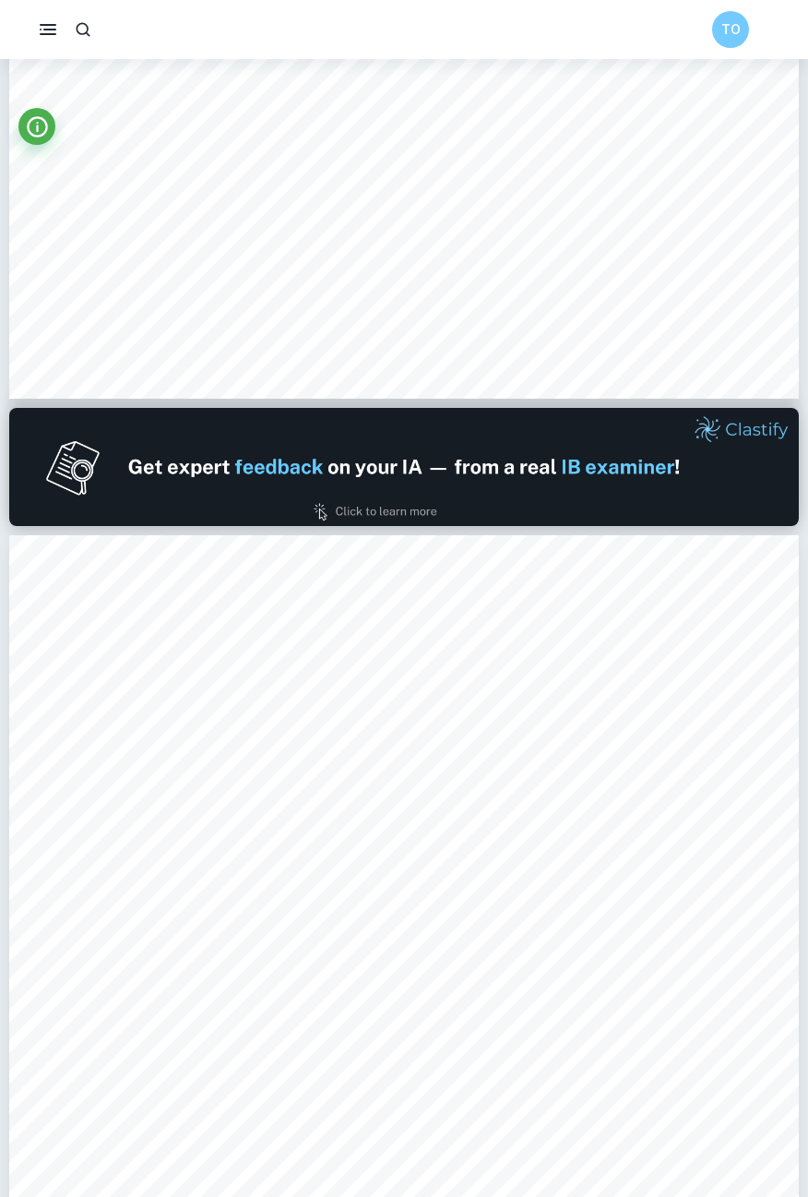
type input "1"
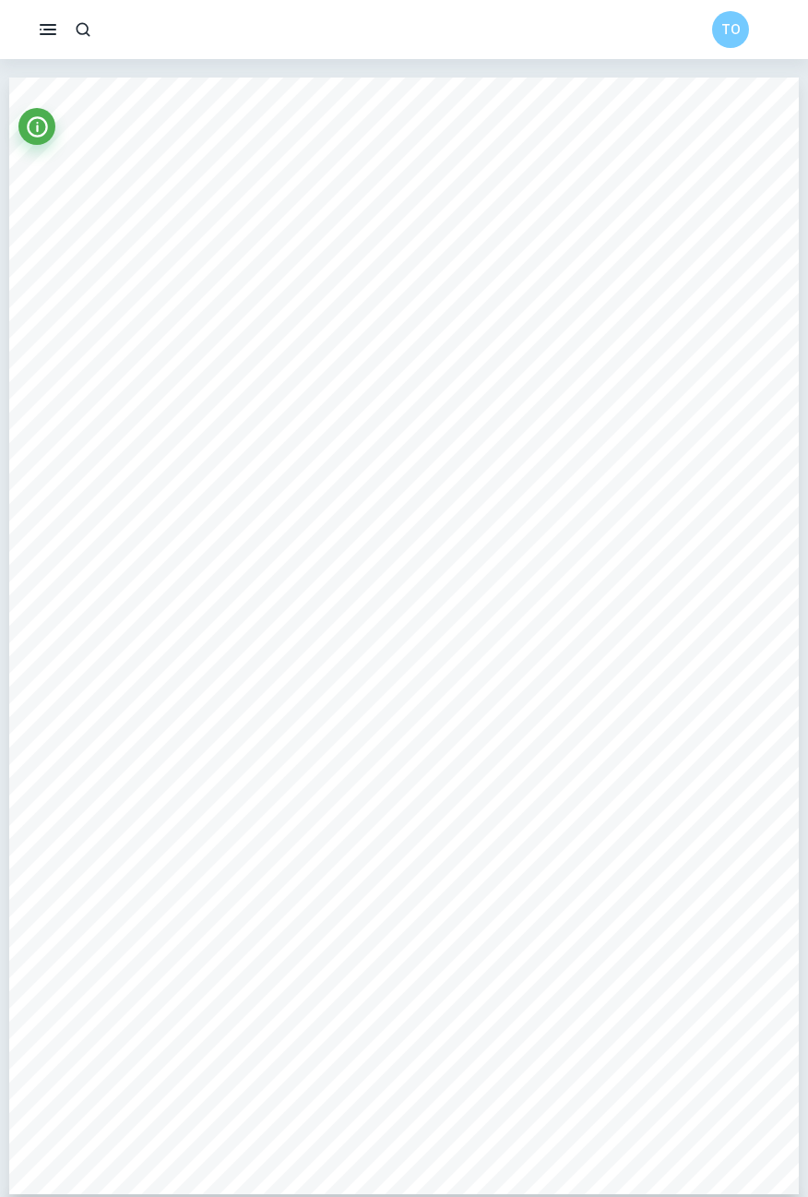
click at [40, 38] on icon "button" at bounding box center [48, 29] width 22 height 22
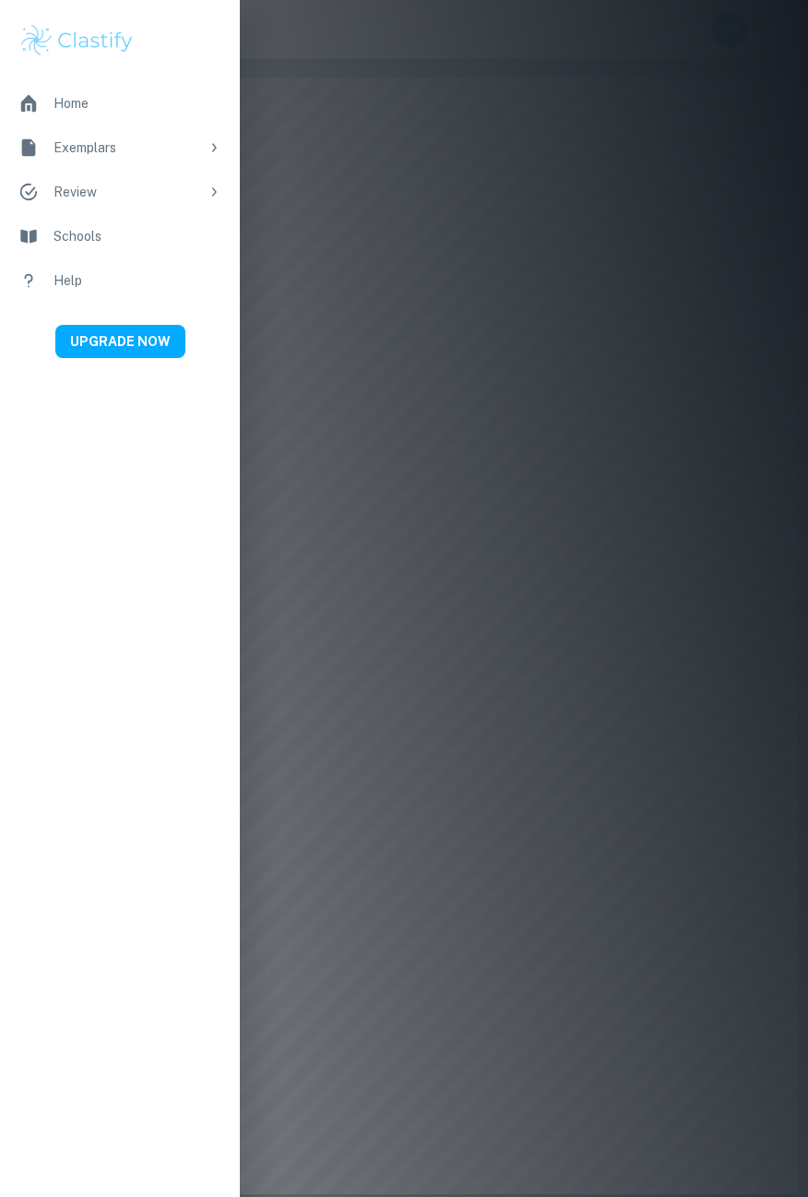
click at [700, 498] on div at bounding box center [404, 598] width 808 height 1197
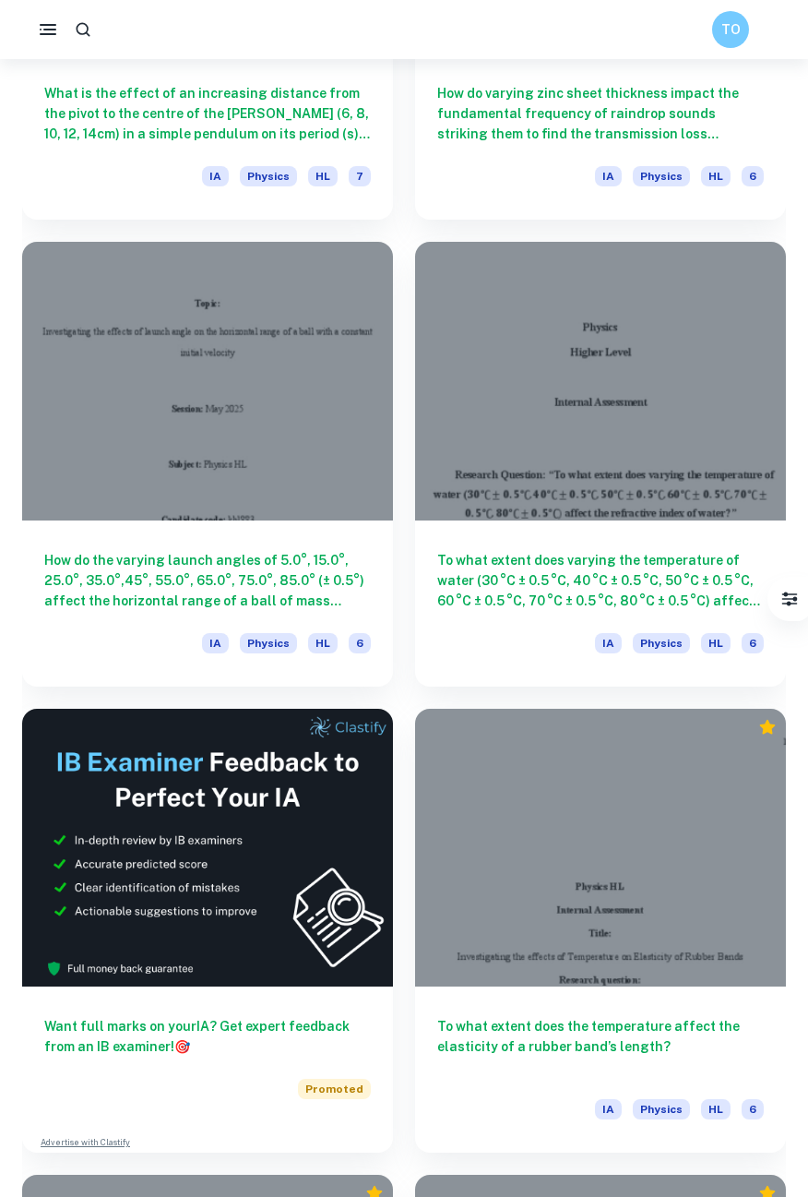
scroll to position [11536, 0]
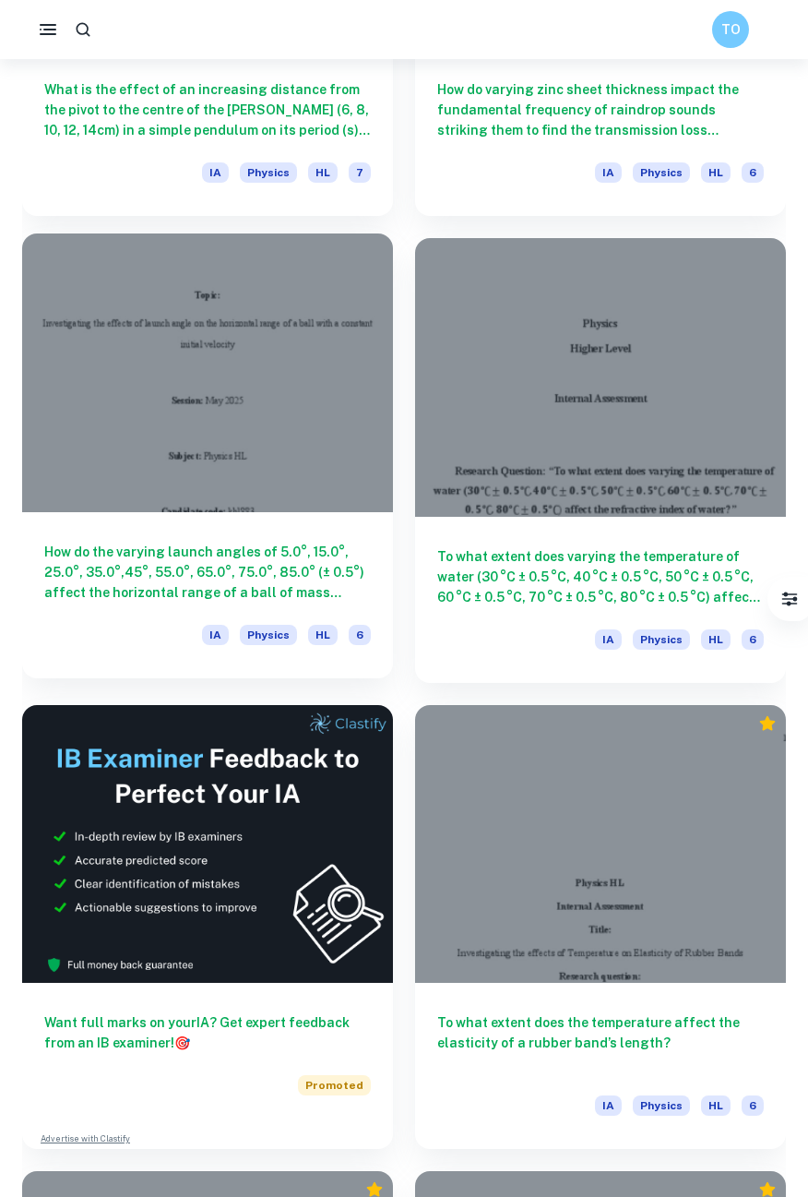
click at [164, 332] on div at bounding box center [207, 372] width 371 height 279
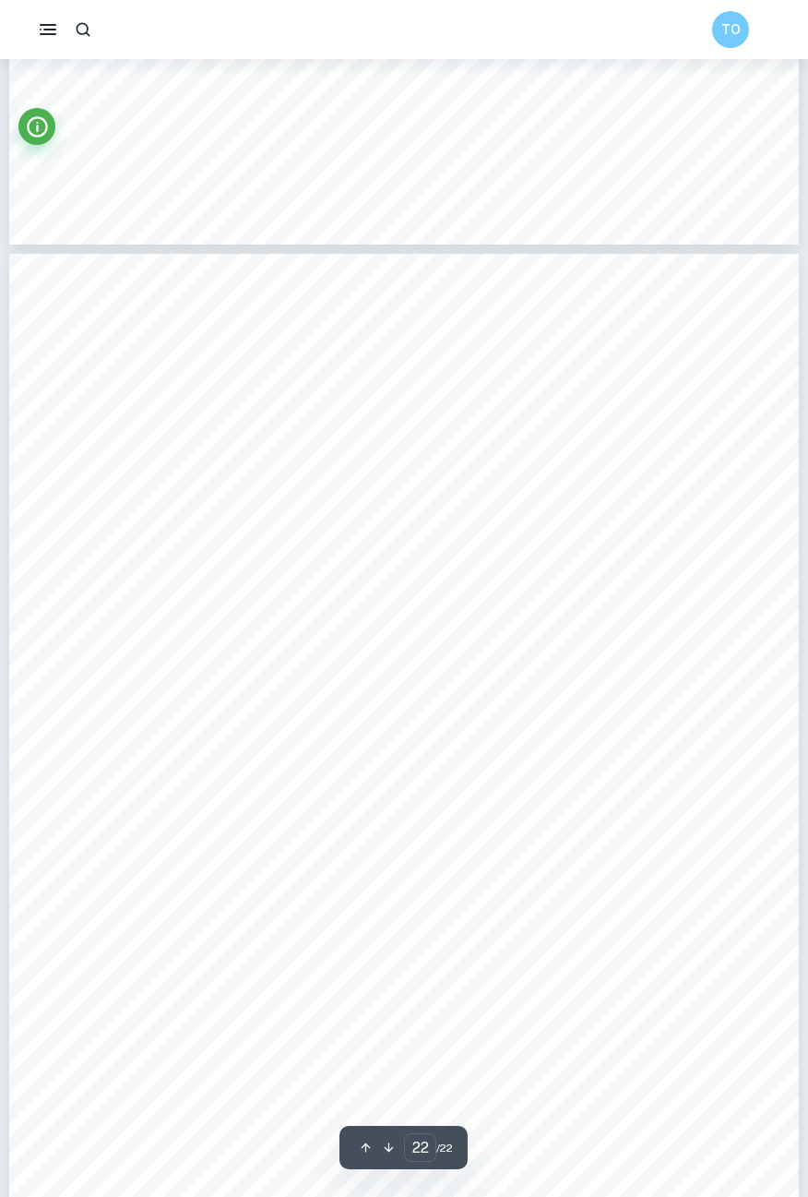
scroll to position [24094, 0]
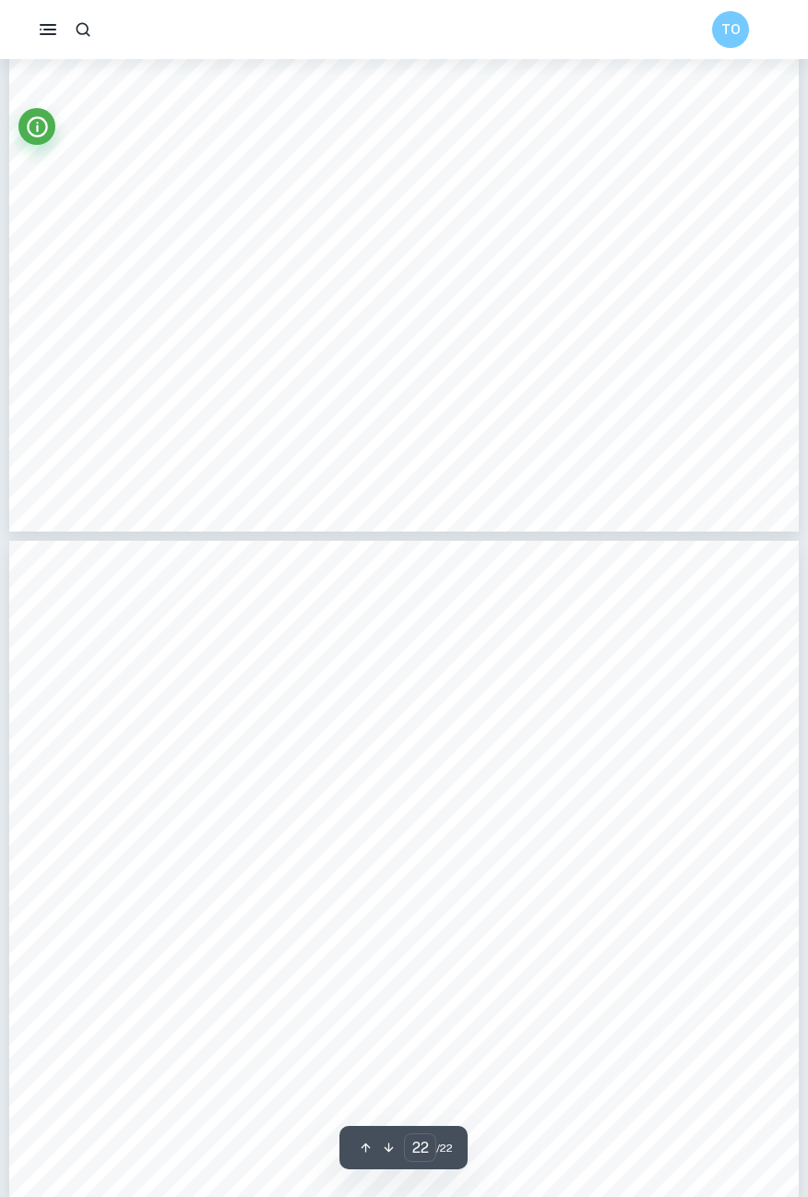
type input "21"
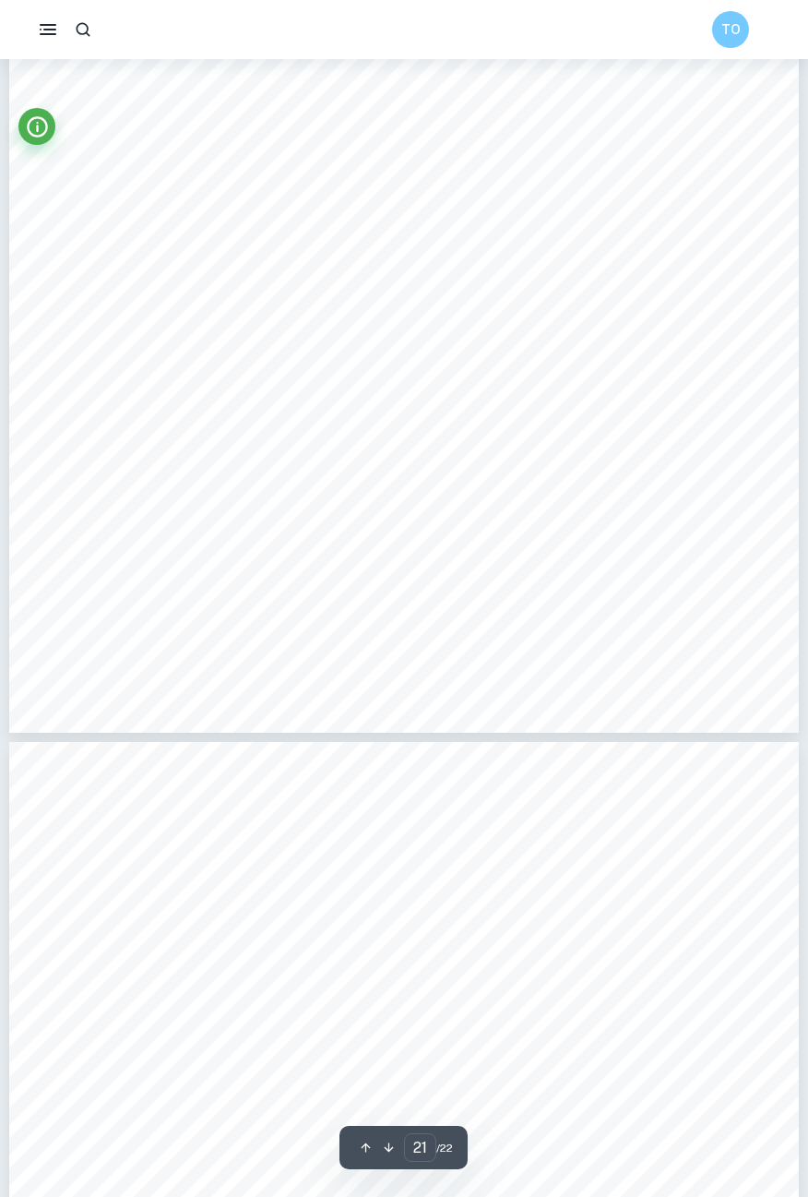
scroll to position [23610, 0]
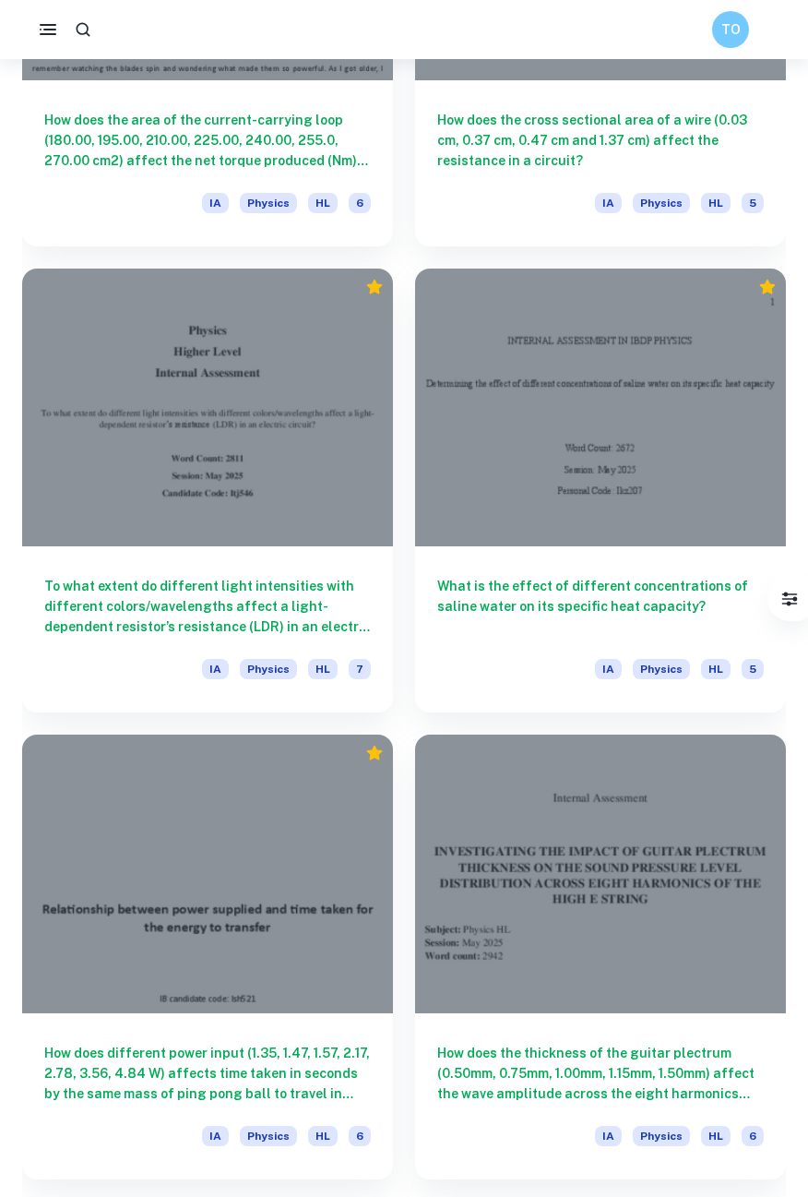
scroll to position [18500, 0]
